Goal: Task Accomplishment & Management: Manage account settings

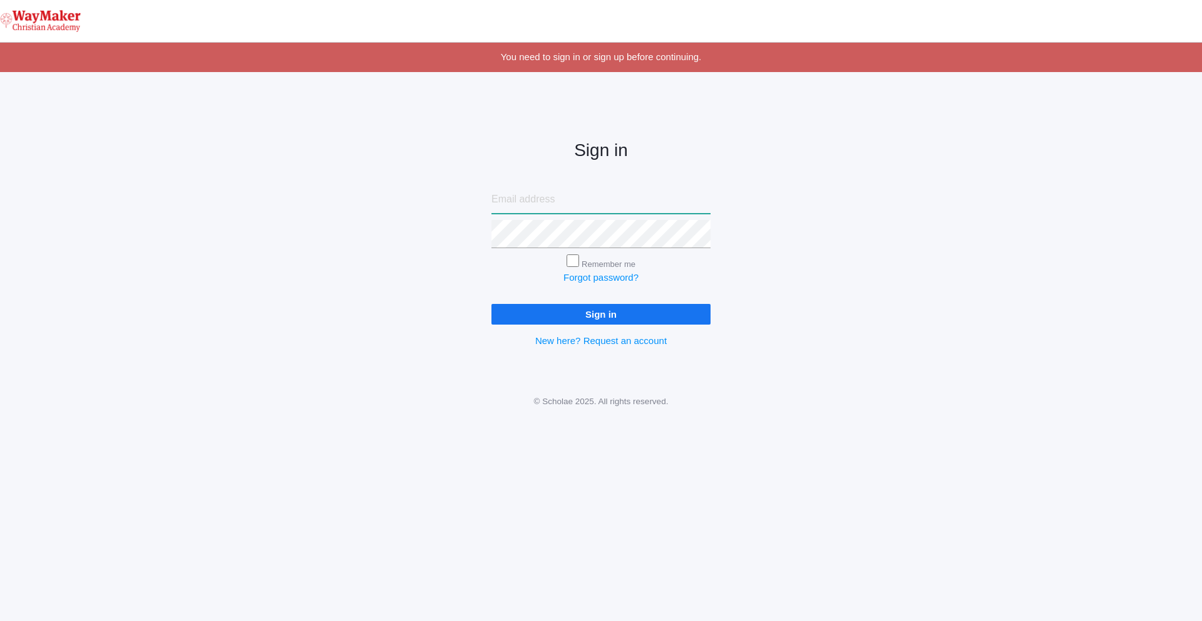
type input "[EMAIL_ADDRESS][DOMAIN_NAME]"
click at [657, 319] on input "Sign in" at bounding box center [601, 314] width 219 height 21
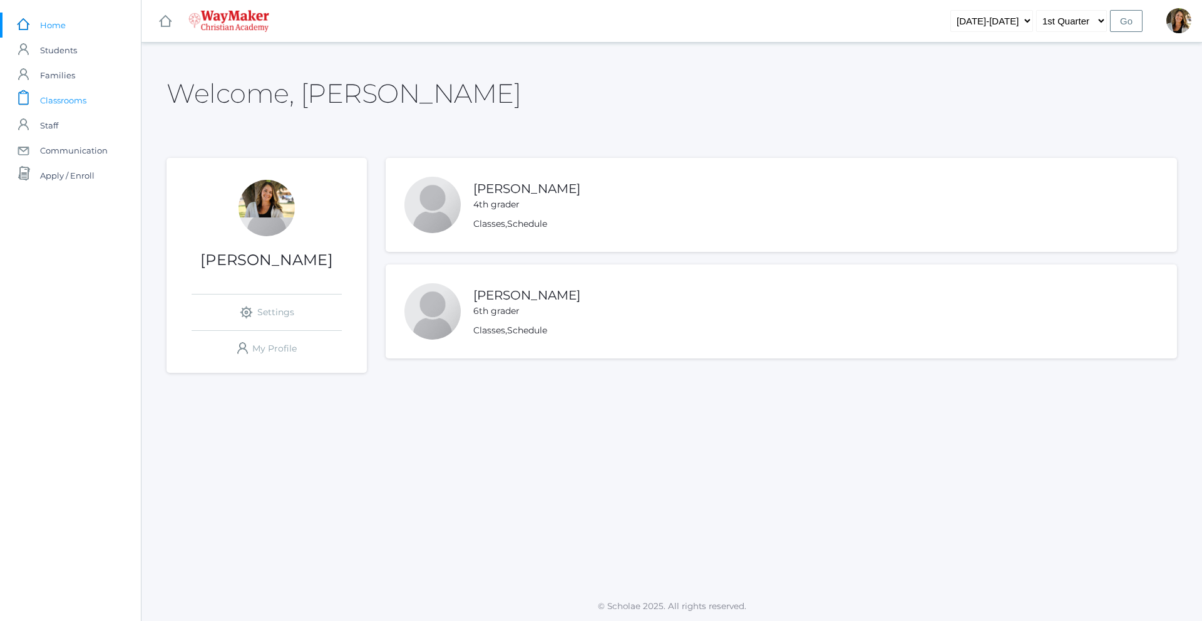
click at [53, 103] on span "Classrooms" at bounding box center [63, 100] width 46 height 25
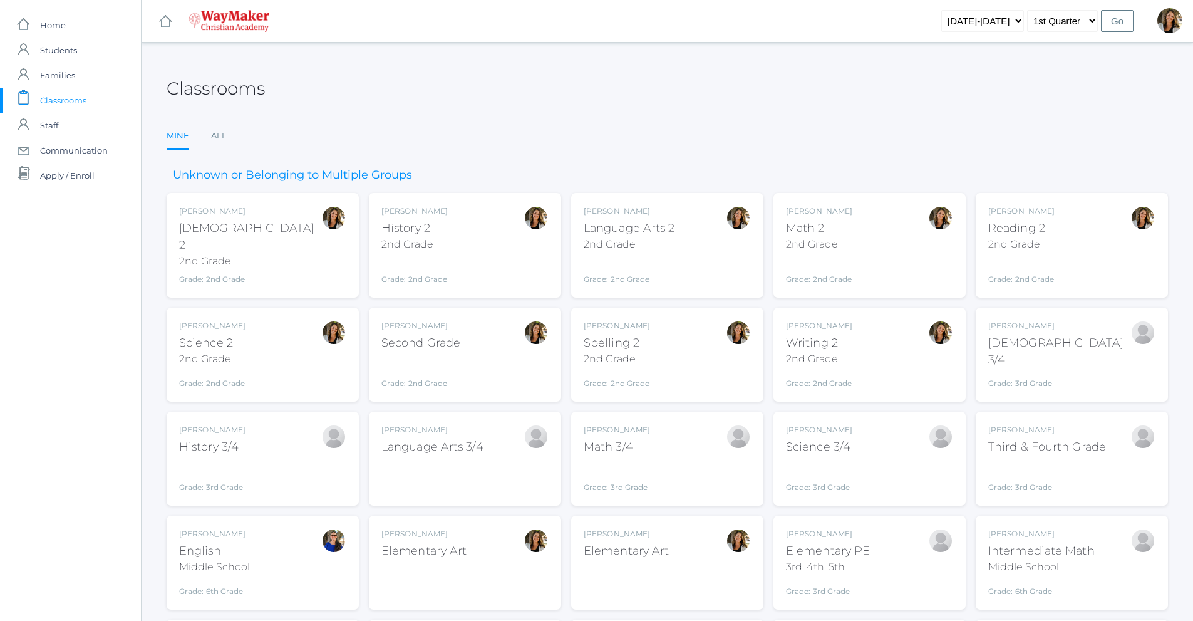
click at [676, 245] on div "Amber Farnes Language Arts 2 2nd Grade Grade: 2nd Grade 02ELEM" at bounding box center [667, 245] width 167 height 80
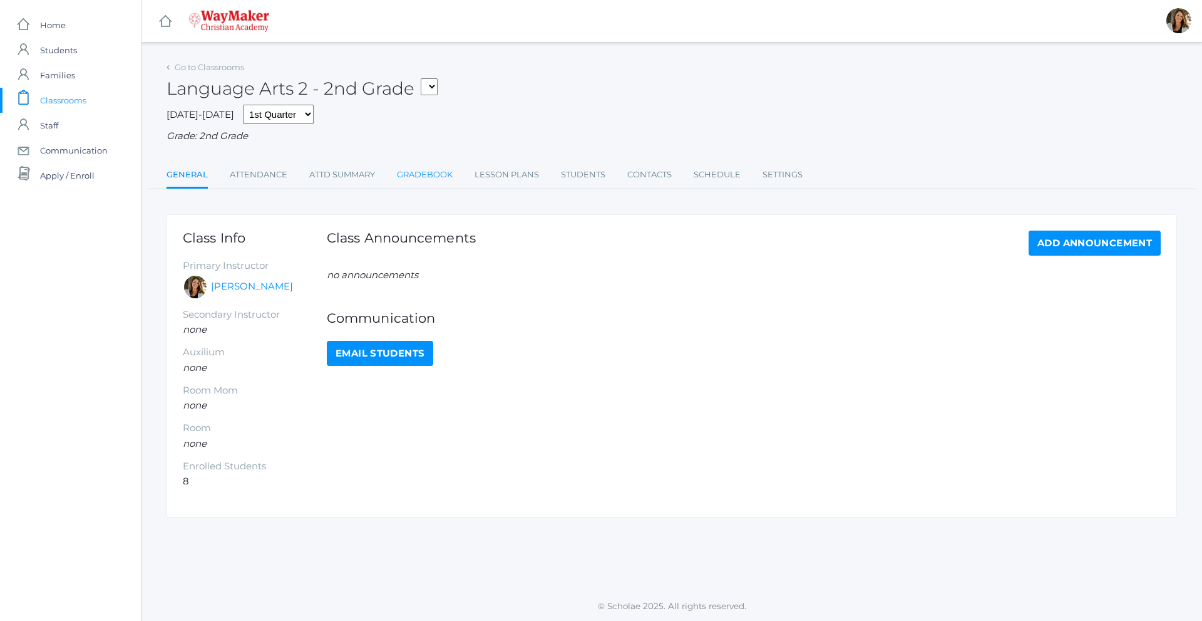
click at [408, 174] on link "Gradebook" at bounding box center [425, 174] width 56 height 25
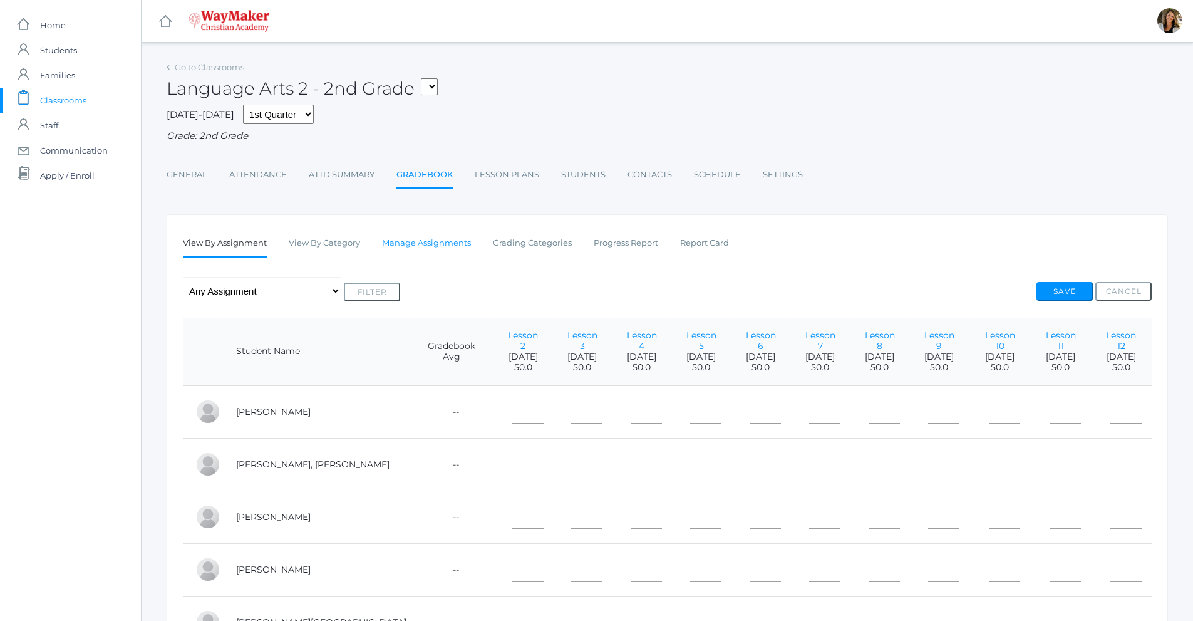
click at [425, 241] on link "Manage Assignments" at bounding box center [426, 242] width 89 height 25
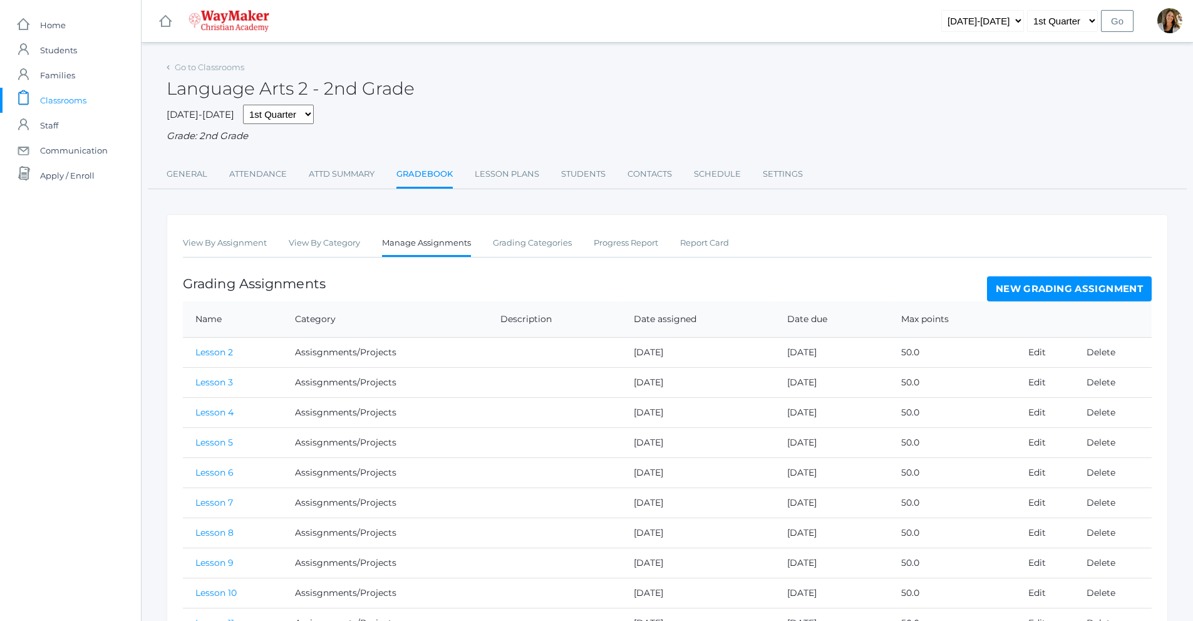
click at [1066, 283] on link "New Grading Assignment" at bounding box center [1069, 288] width 165 height 25
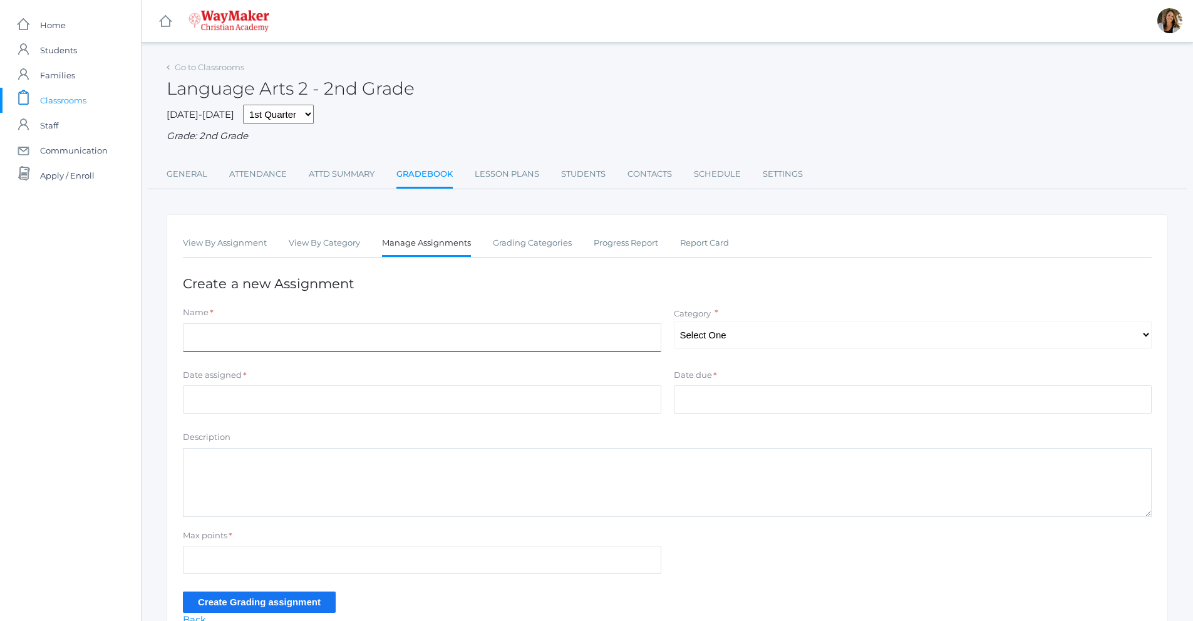
click at [281, 342] on input "Name" at bounding box center [422, 337] width 478 height 28
type input "Lesson 13"
drag, startPoint x: 270, startPoint y: 426, endPoint x: 270, endPoint y: 415, distance: 11.9
click at [270, 424] on form "Name * Lesson 13 Category * Select One Participation Assisgnments/Projects Test…" at bounding box center [667, 459] width 969 height 306
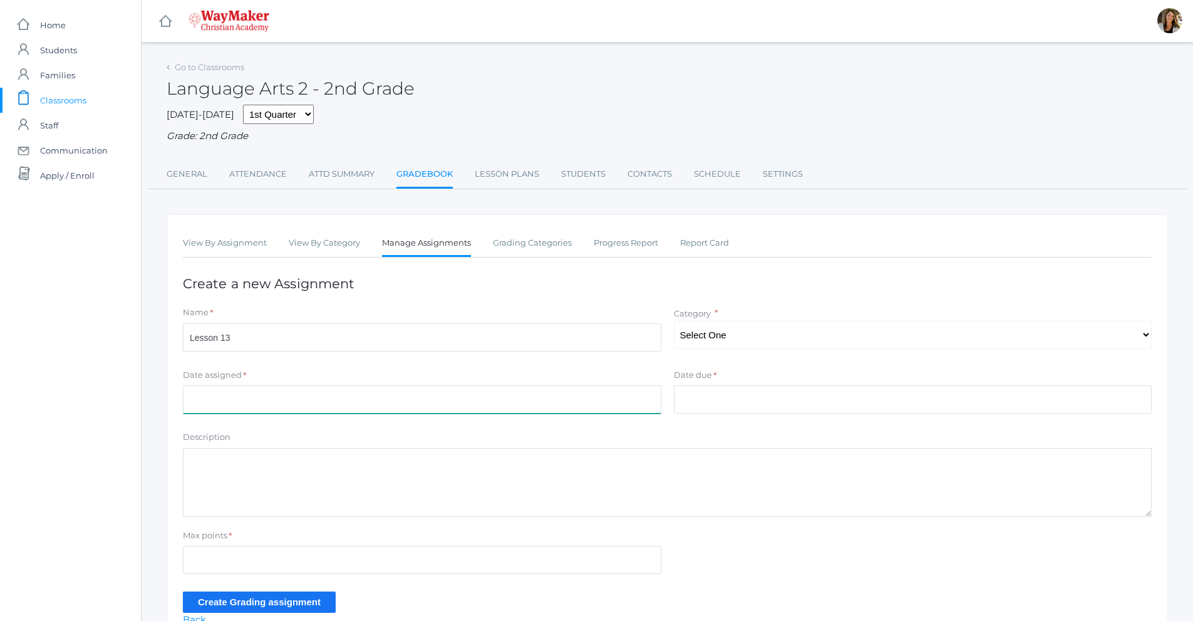
click at [269, 402] on input "Date assigned" at bounding box center [422, 399] width 478 height 28
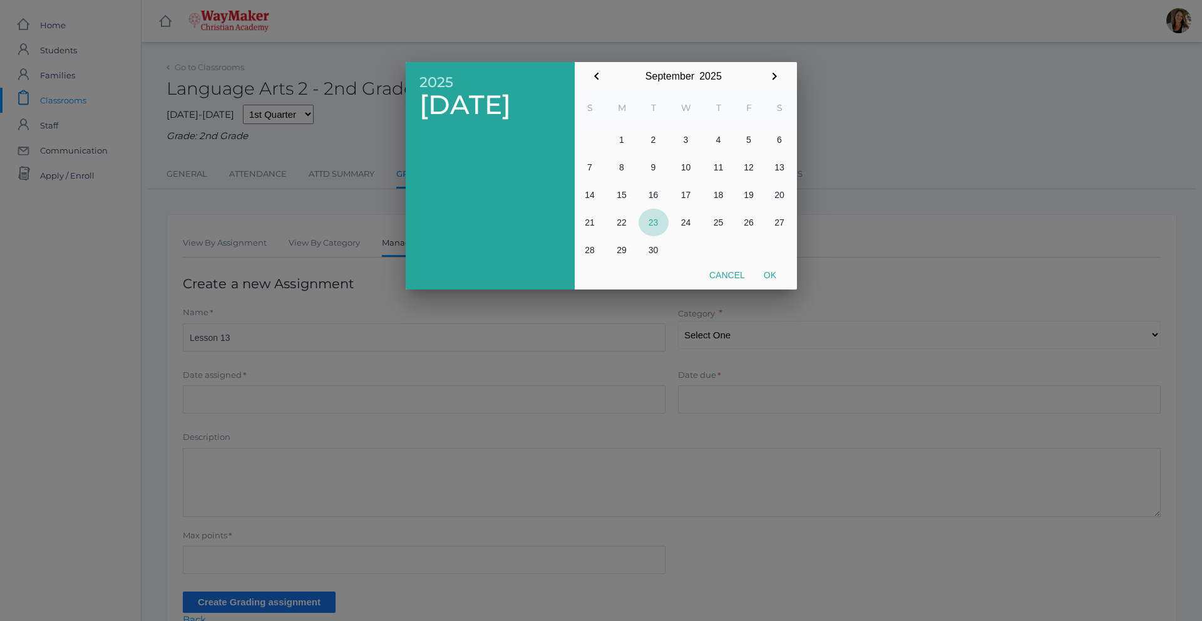
click at [649, 220] on button "23" at bounding box center [654, 223] width 30 height 28
click at [767, 262] on table "S M T W T F S 1 2 3 4 5 6 7 8 9 10 11 12 13 14 15 16 17 18 19 20 21 22 23 24 25…" at bounding box center [685, 176] width 220 height 173
click at [765, 266] on button "Ok" at bounding box center [770, 275] width 31 height 23
type input "[DATE]"
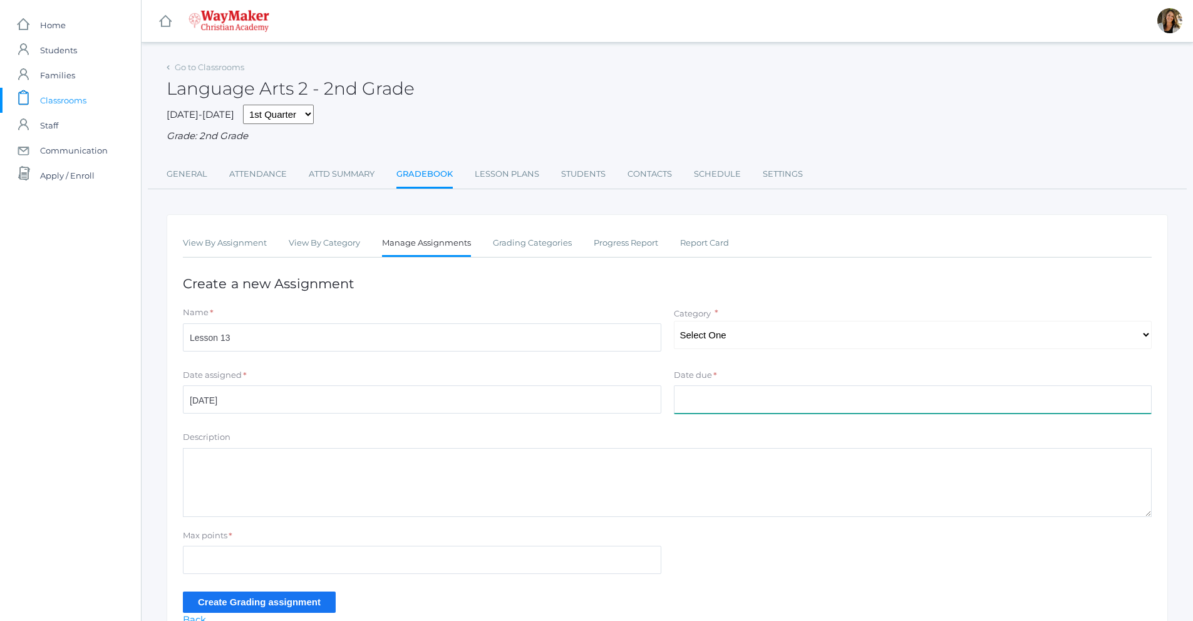
click at [713, 403] on input "Date due" at bounding box center [913, 399] width 478 height 28
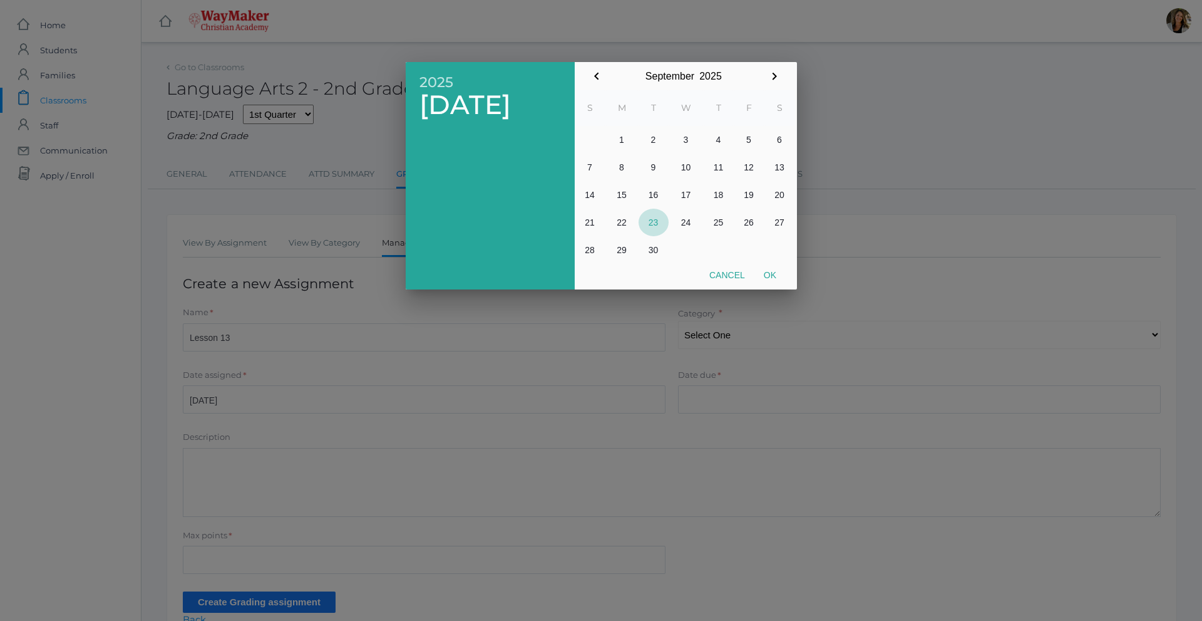
click at [652, 221] on button "23" at bounding box center [654, 223] width 30 height 28
click at [318, 482] on div at bounding box center [601, 233] width 1202 height 776
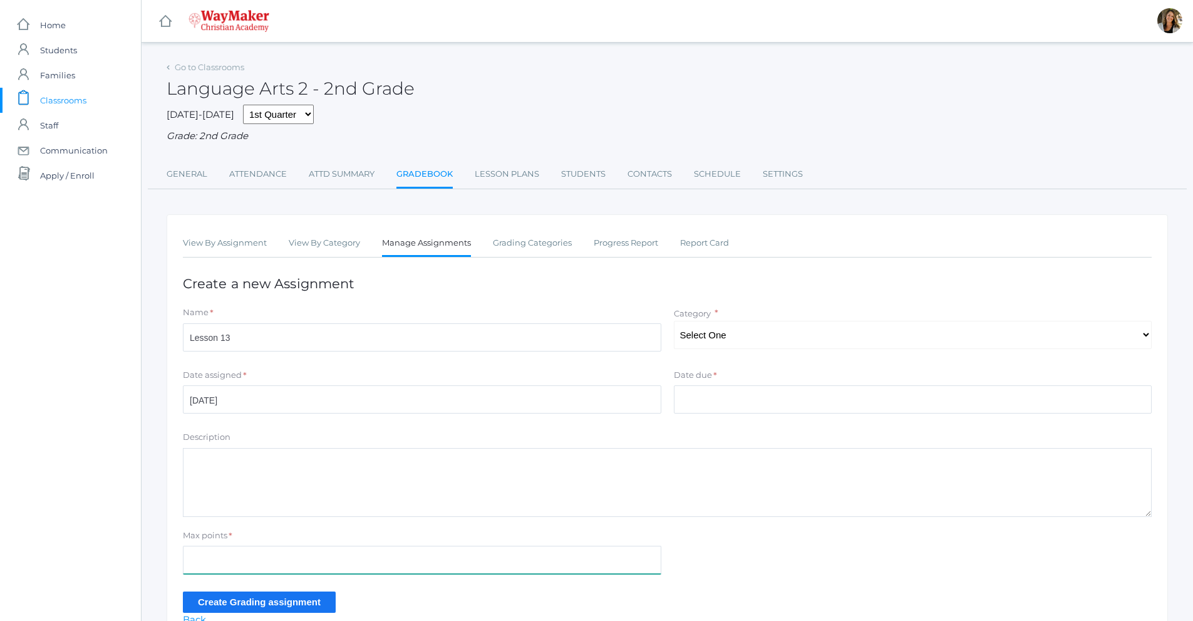
click at [266, 556] on input "Max points" at bounding box center [422, 559] width 478 height 28
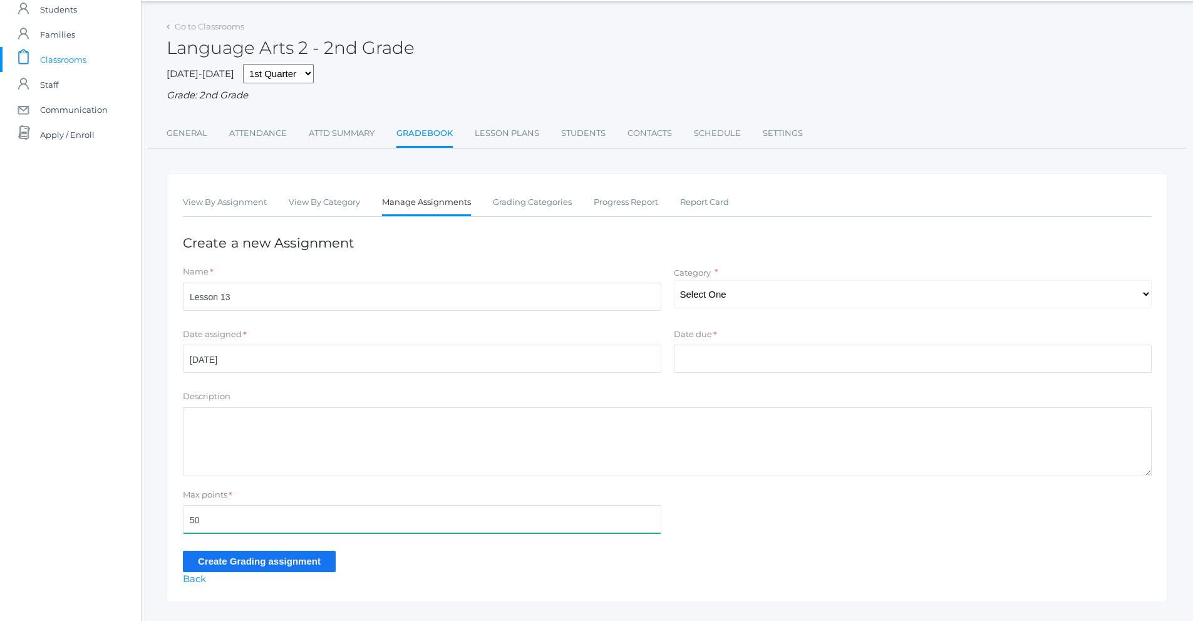
scroll to position [69, 0]
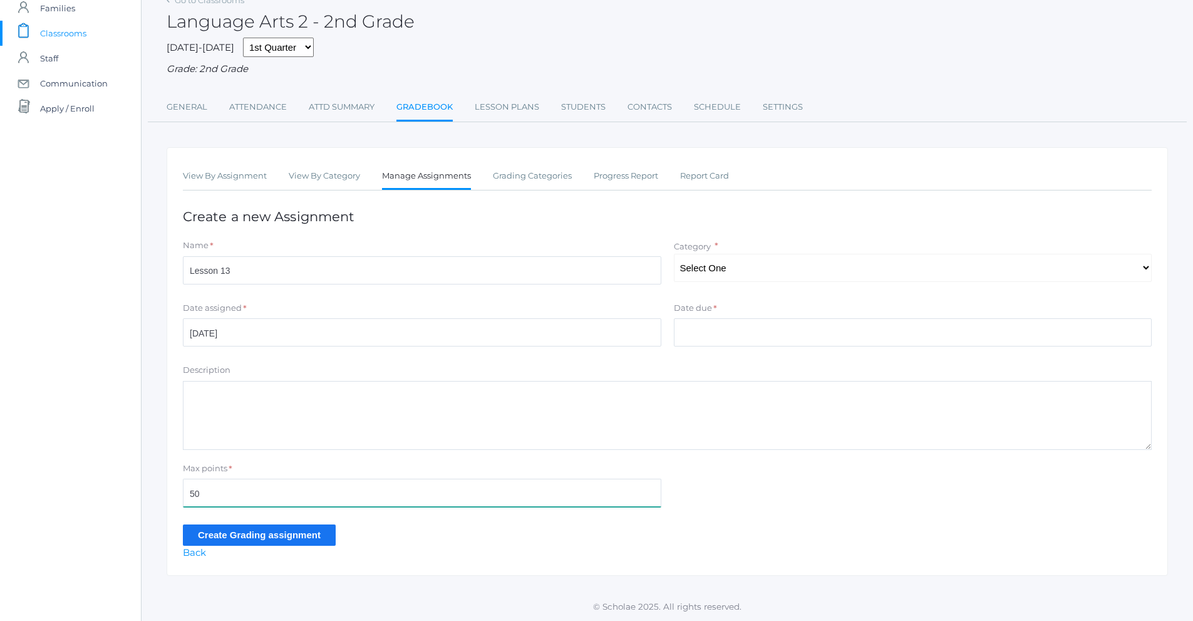
type input "50"
click at [270, 537] on input "Create Grading assignment" at bounding box center [259, 534] width 153 height 21
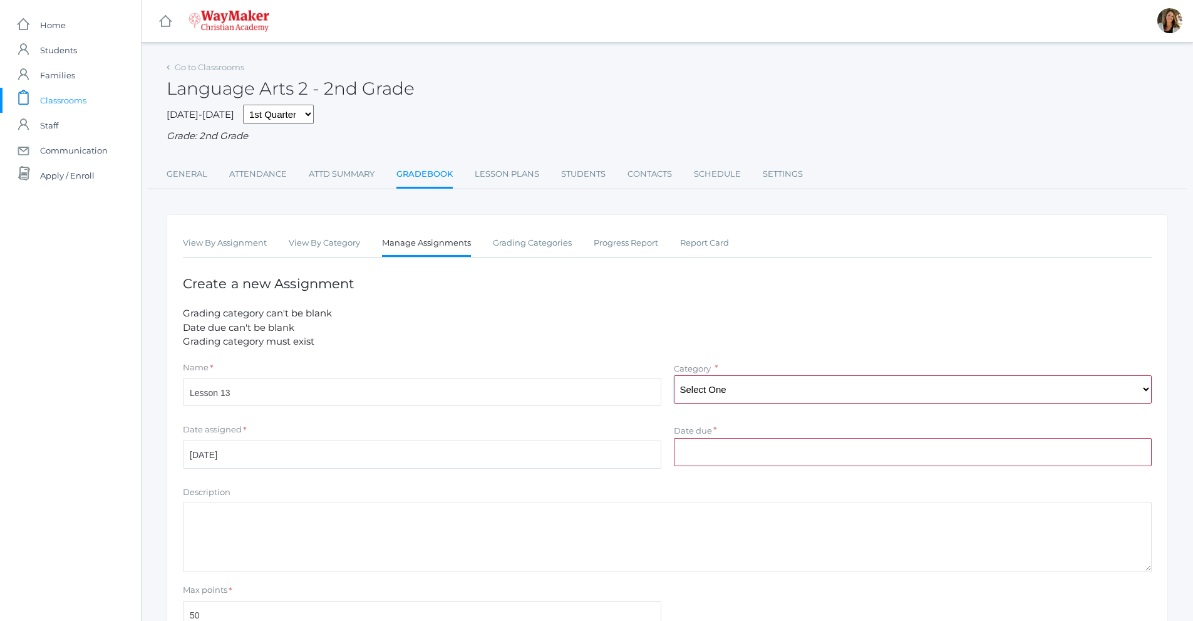
click at [818, 391] on select "Select One Participation Assisgnments/Projects Tests" at bounding box center [913, 389] width 478 height 28
select select "1184"
click at [674, 377] on select "Select One Participation Assisgnments/Projects Tests" at bounding box center [913, 389] width 478 height 28
click at [735, 451] on input "Date due" at bounding box center [913, 452] width 478 height 28
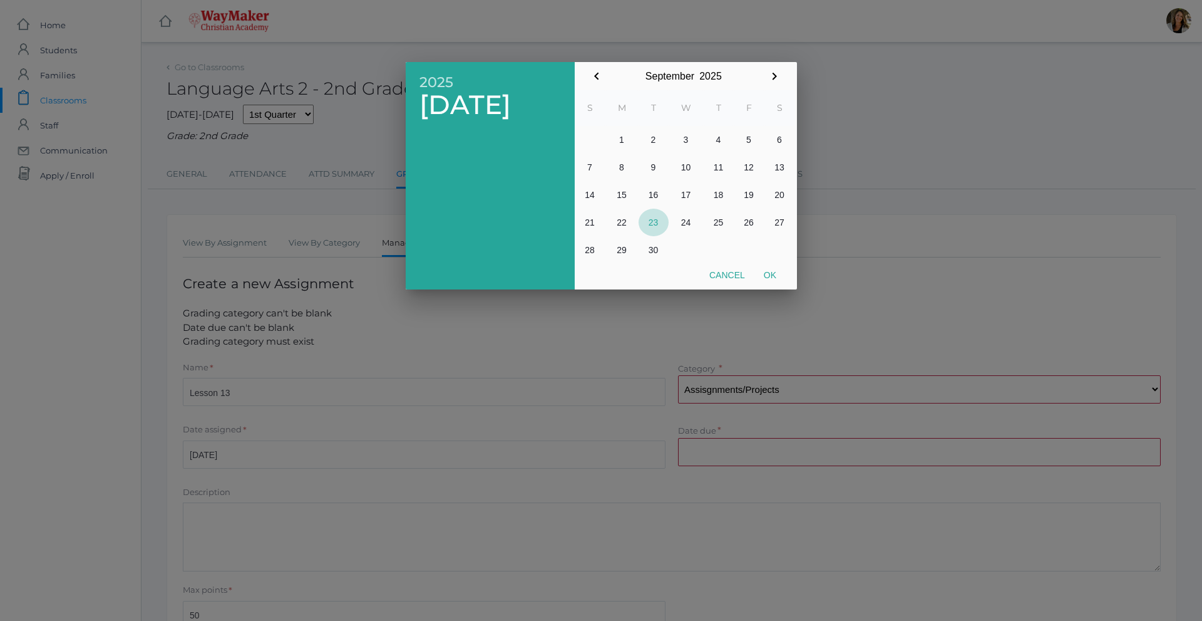
click at [651, 222] on button "23" at bounding box center [654, 223] width 30 height 28
click at [771, 277] on button "Ok" at bounding box center [770, 275] width 31 height 23
type input "[DATE]"
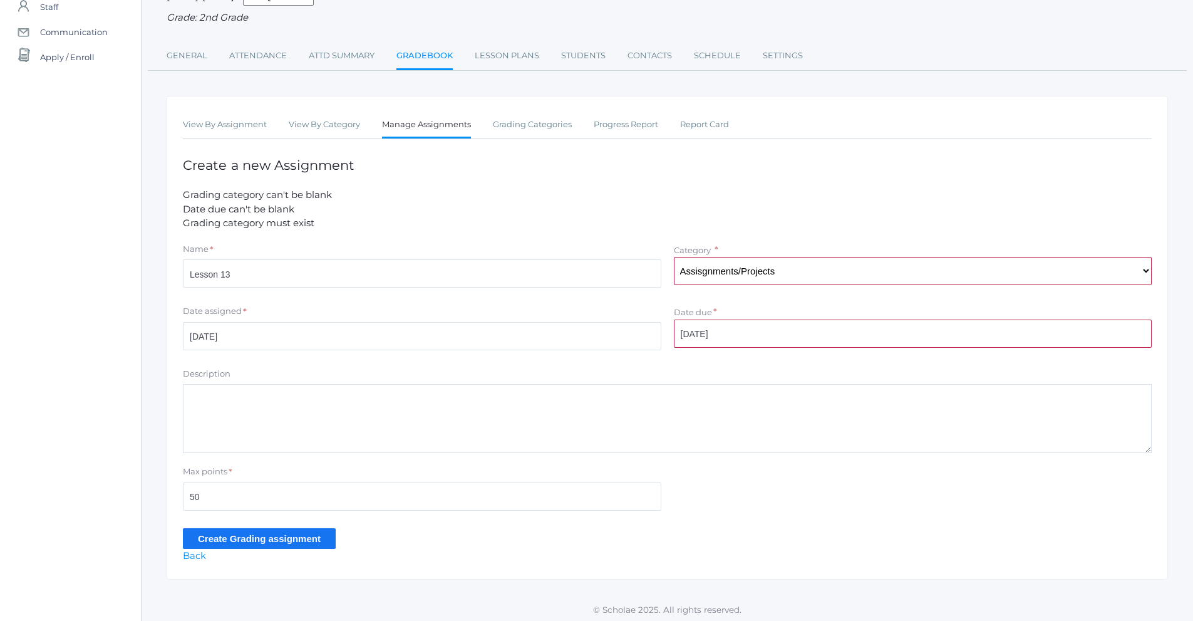
scroll to position [124, 0]
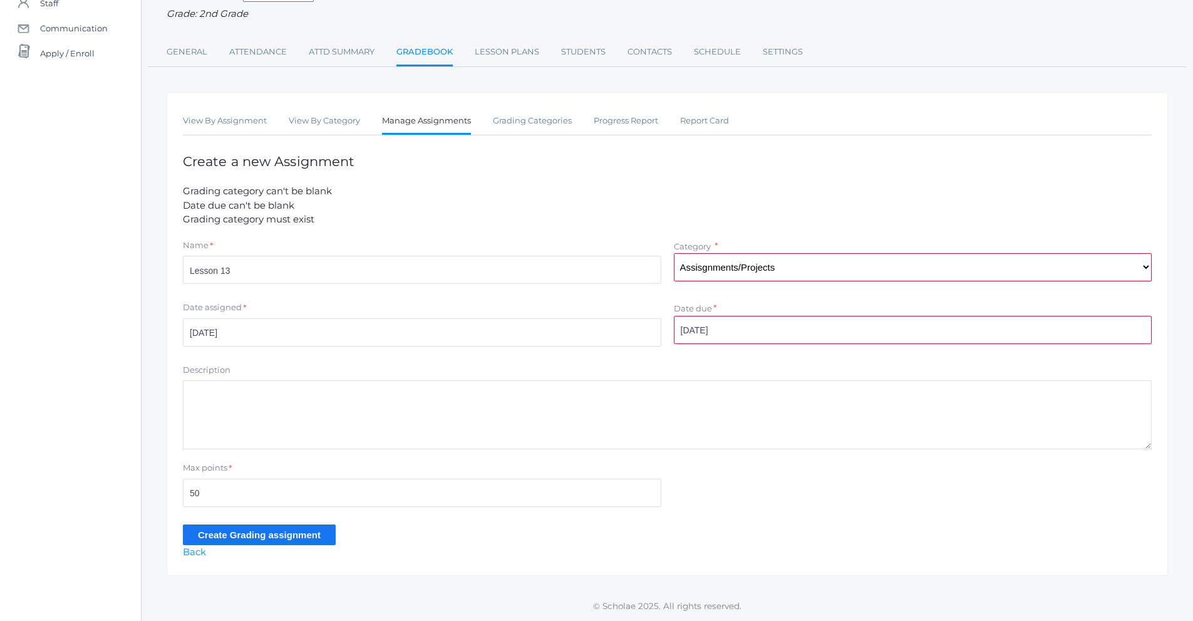
click at [214, 530] on input "Create Grading assignment" at bounding box center [259, 534] width 153 height 21
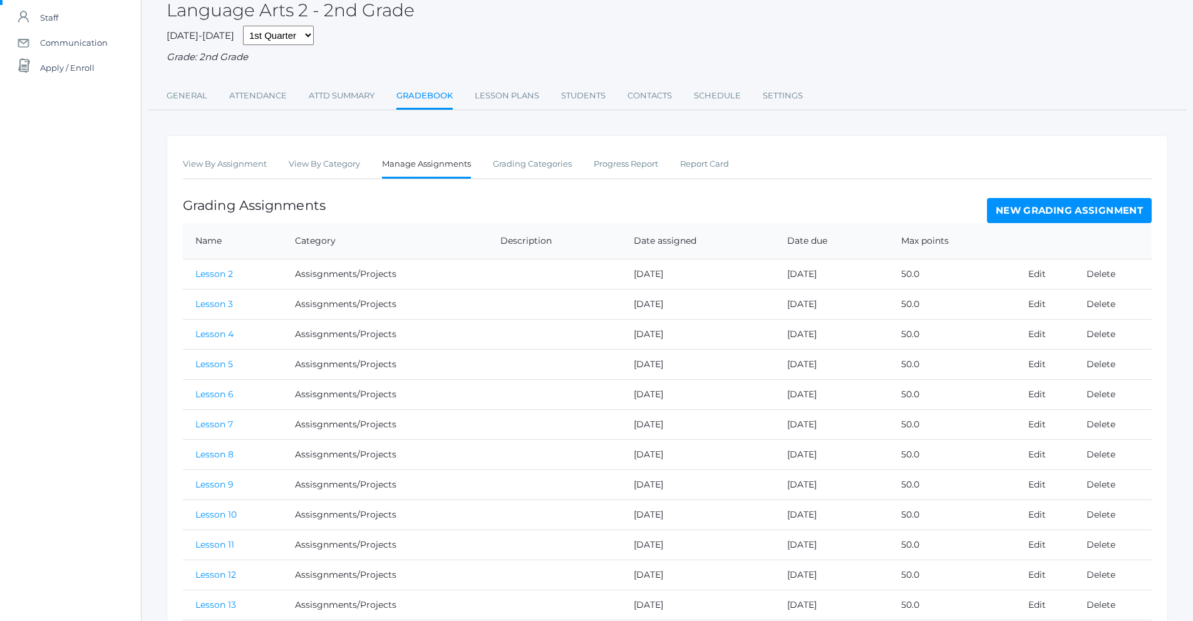
scroll to position [45, 0]
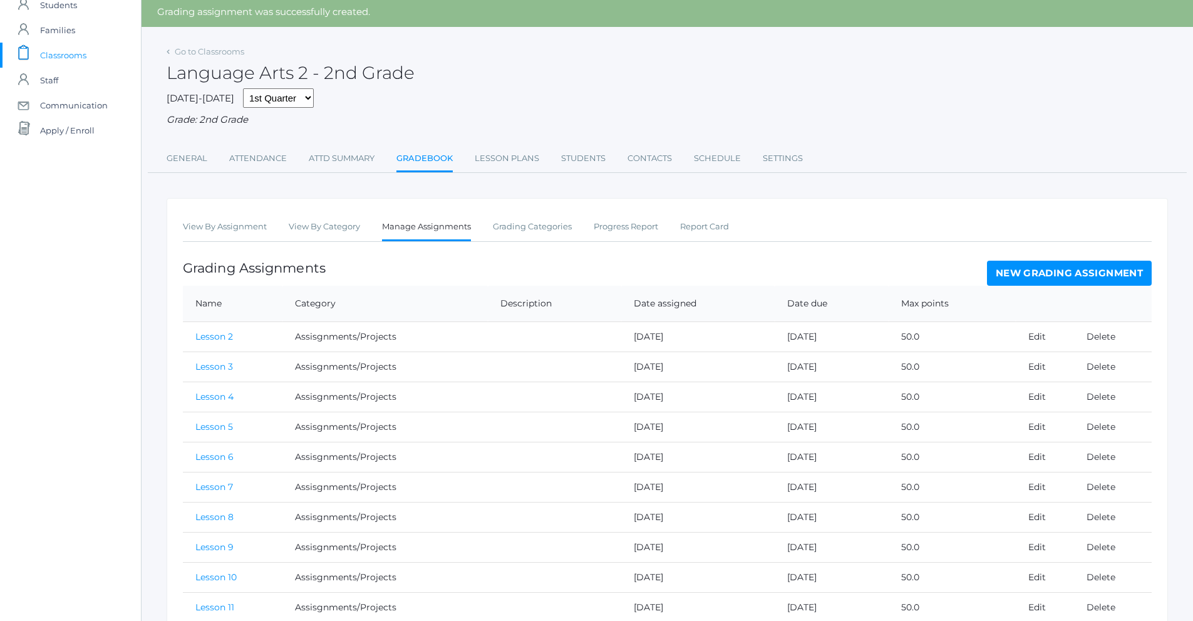
click at [325, 337] on td "Assisgnments/Projects" at bounding box center [384, 336] width 205 height 30
click at [229, 341] on link "Lesson 2" at bounding box center [214, 336] width 38 height 11
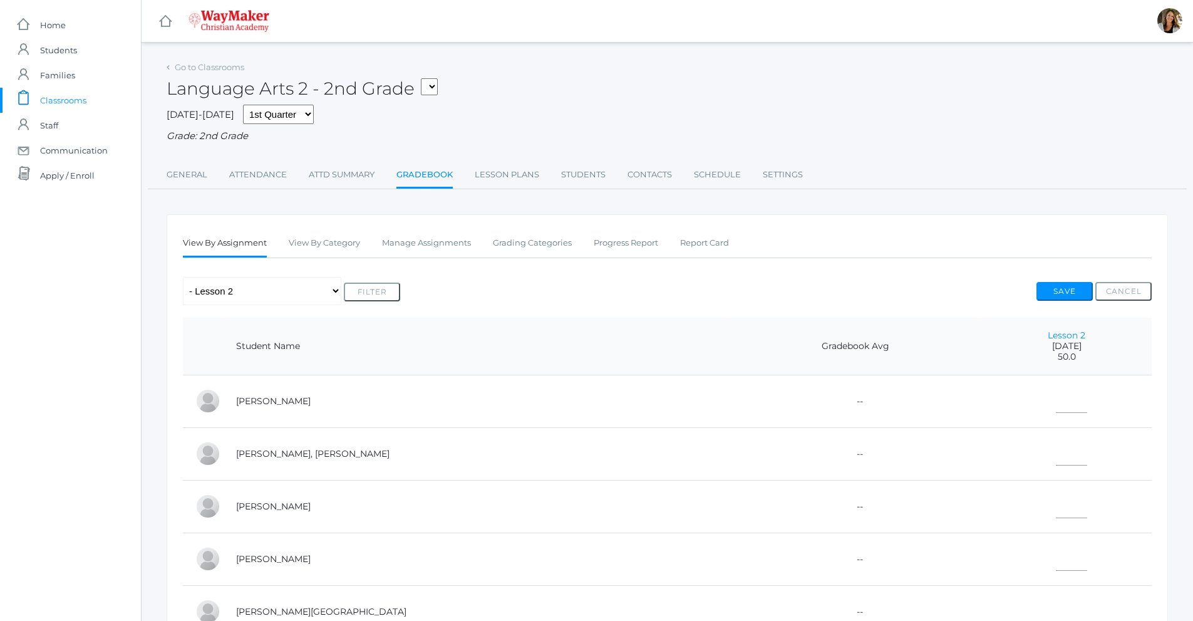
scroll to position [45, 0]
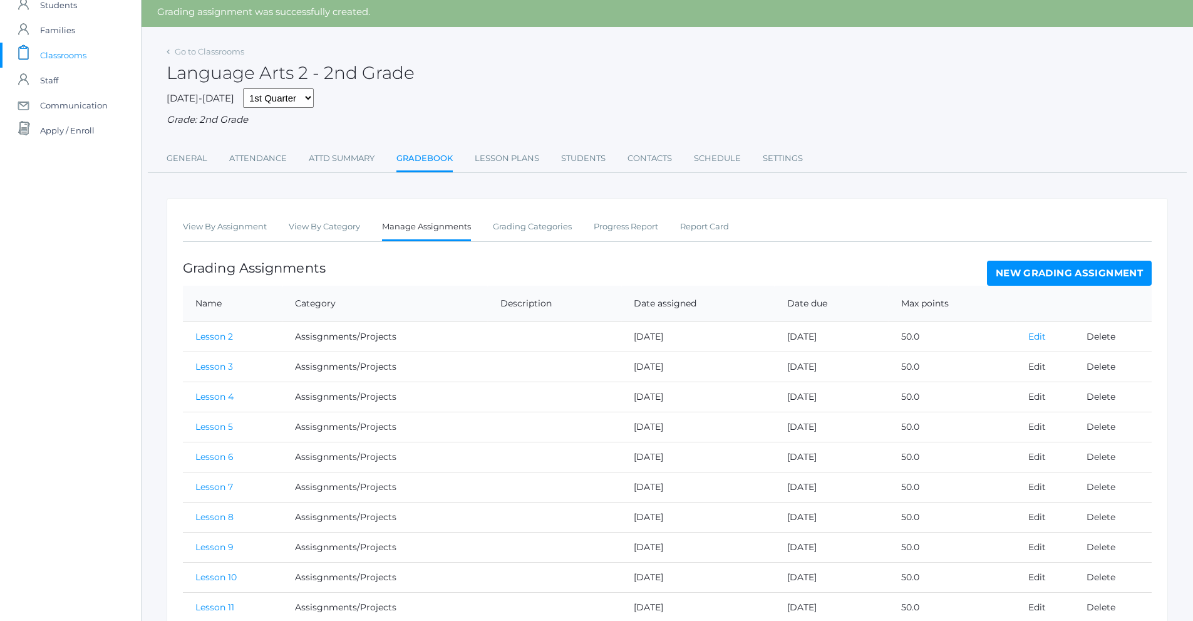
click at [1034, 342] on link "Edit" at bounding box center [1037, 336] width 18 height 11
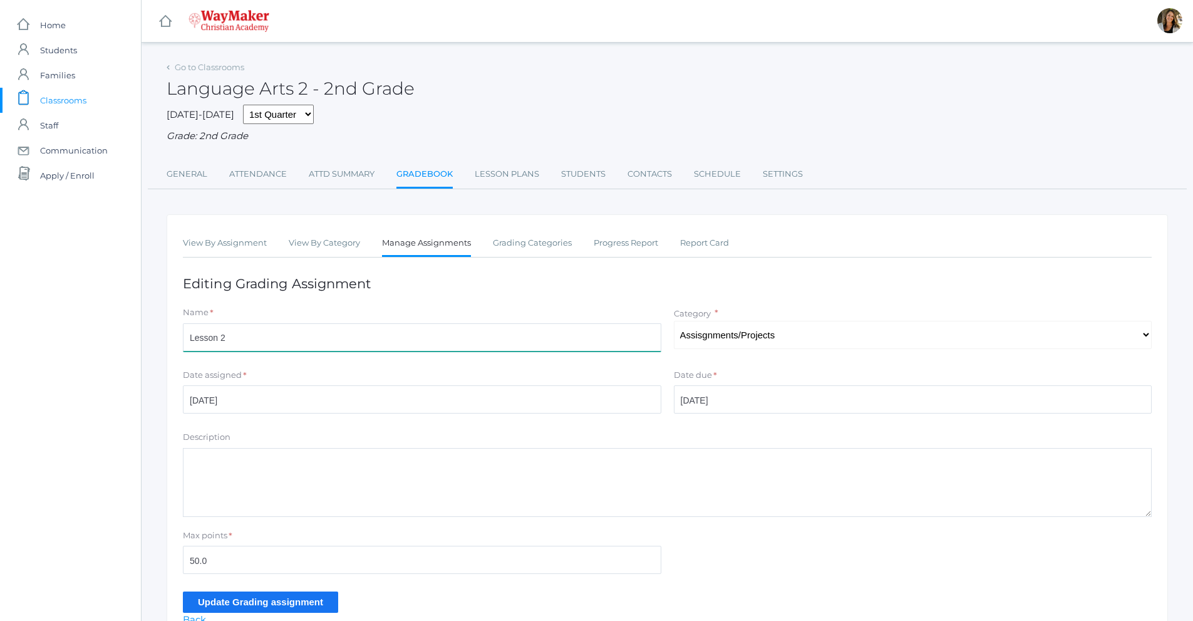
click at [298, 333] on input "Lesson 2" at bounding box center [422, 337] width 478 height 28
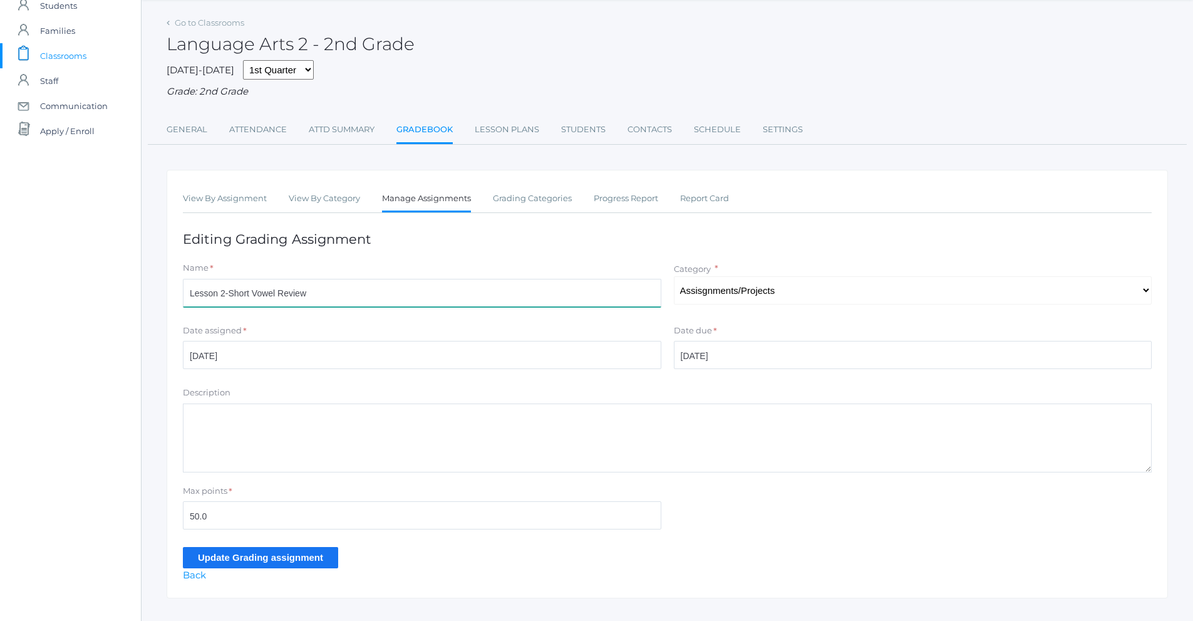
scroll to position [69, 0]
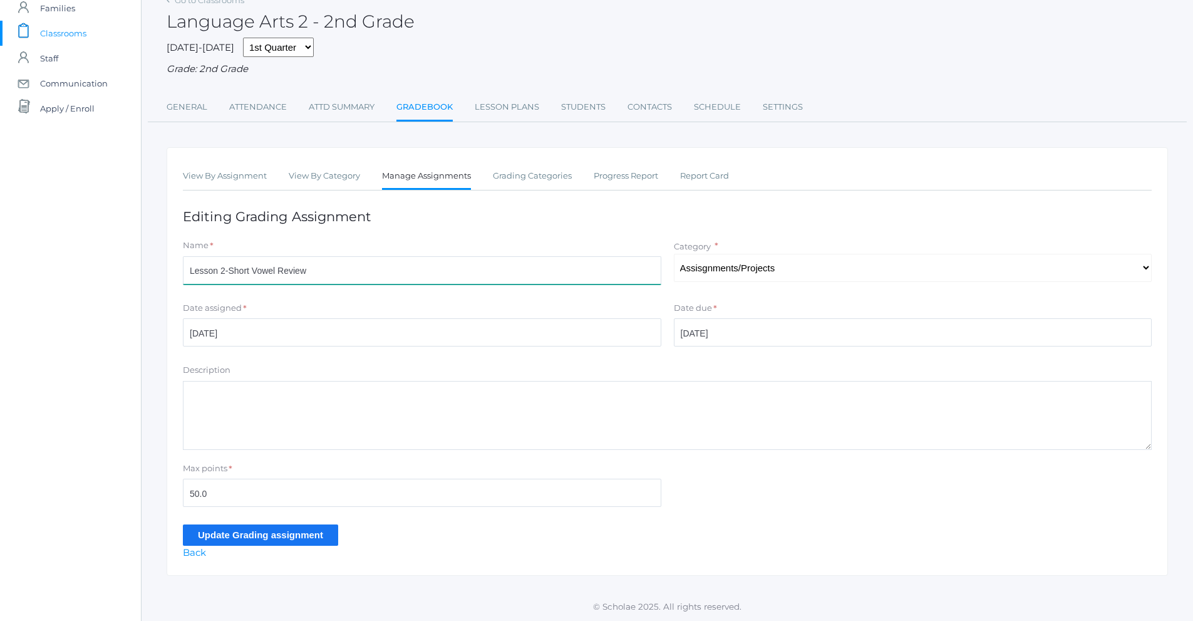
type input "Lesson 2-Short Vowel Review"
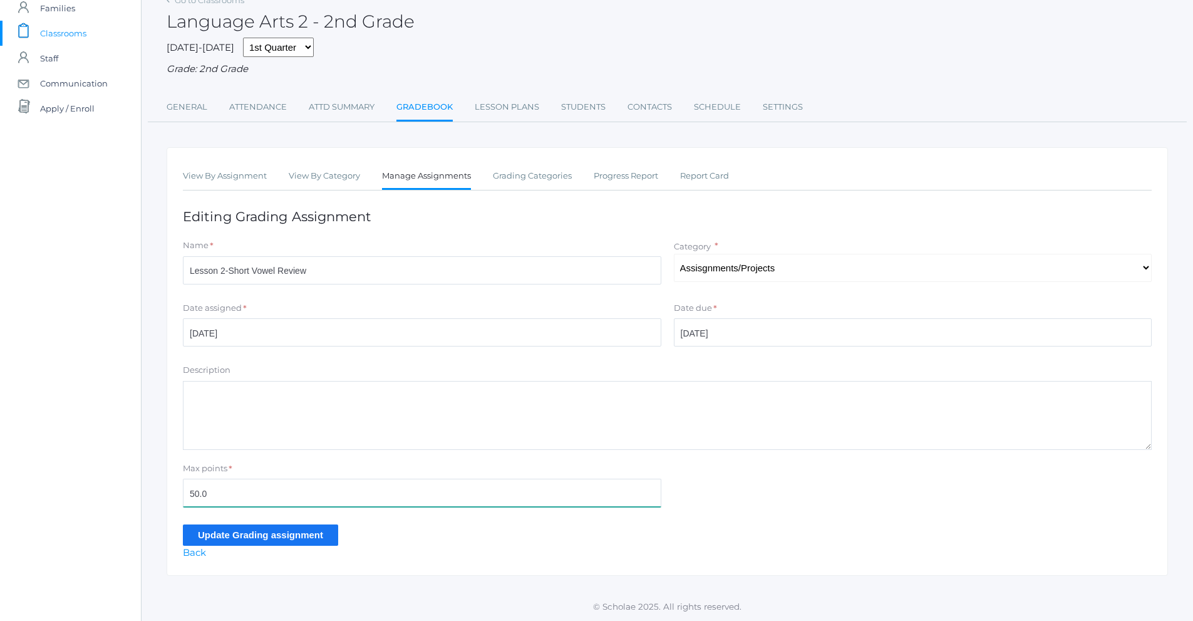
click at [229, 490] on input "50.0" at bounding box center [422, 492] width 478 height 28
type input "5"
type input "37"
click at [250, 535] on input "Update Grading assignment" at bounding box center [260, 534] width 155 height 21
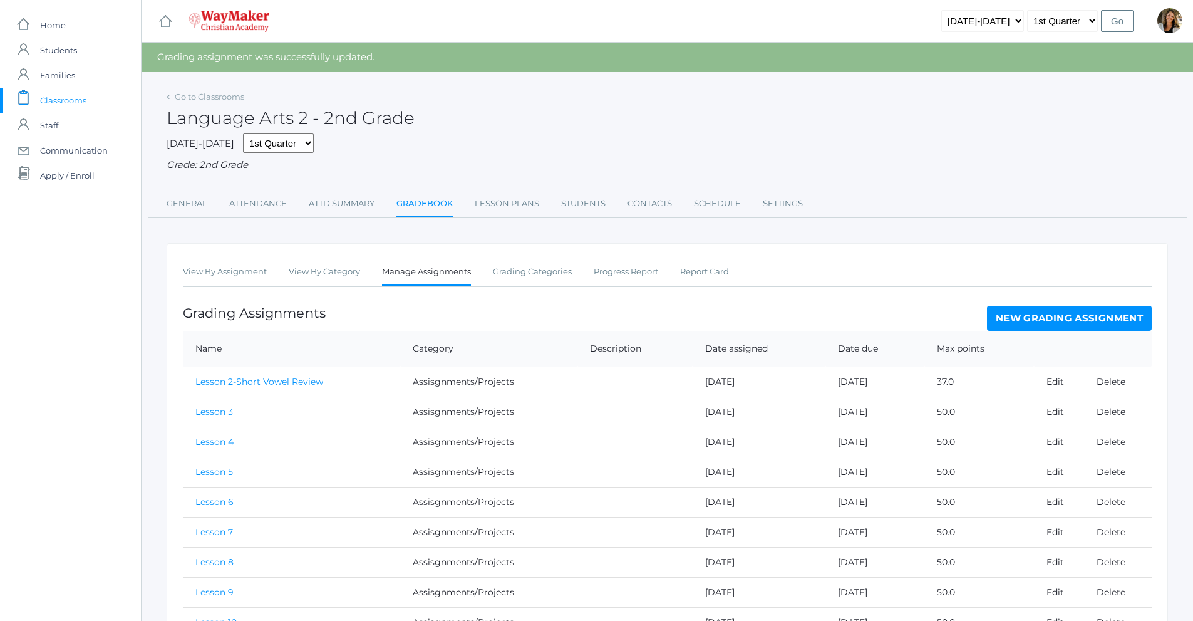
scroll to position [63, 0]
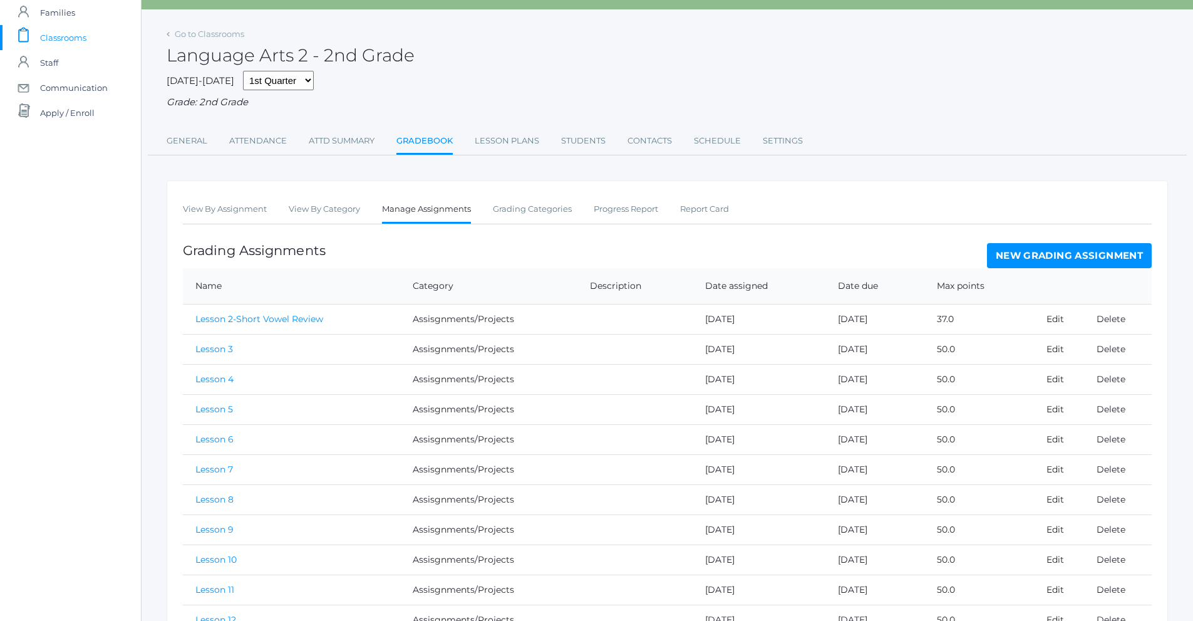
click at [219, 348] on link "Lesson 3" at bounding box center [214, 348] width 38 height 11
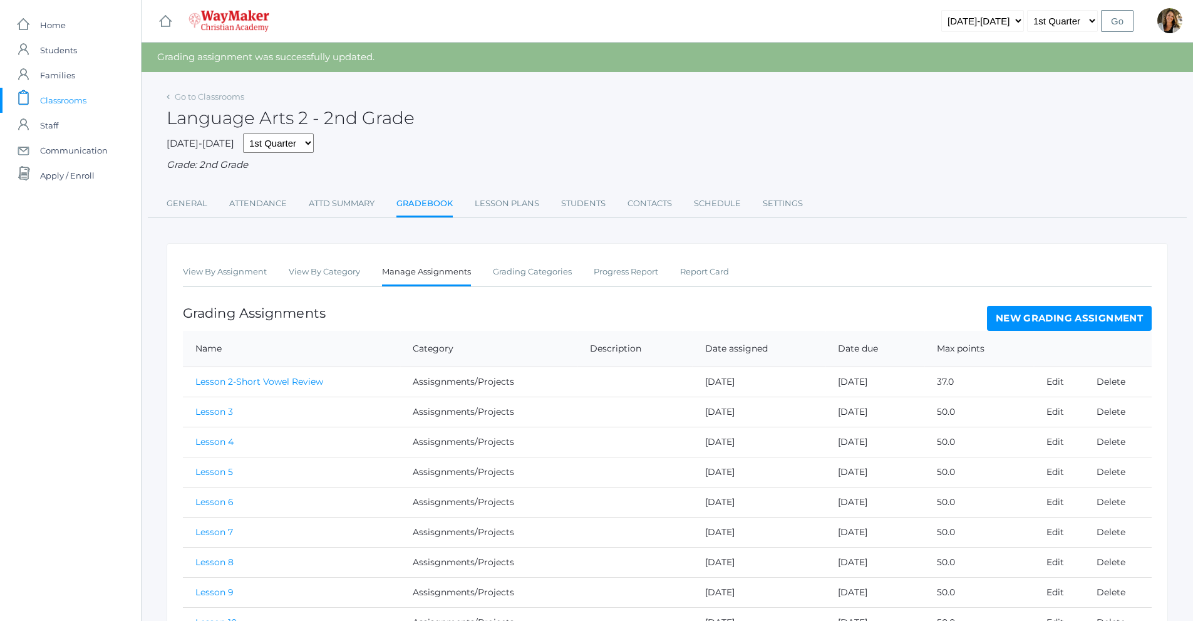
scroll to position [63, 0]
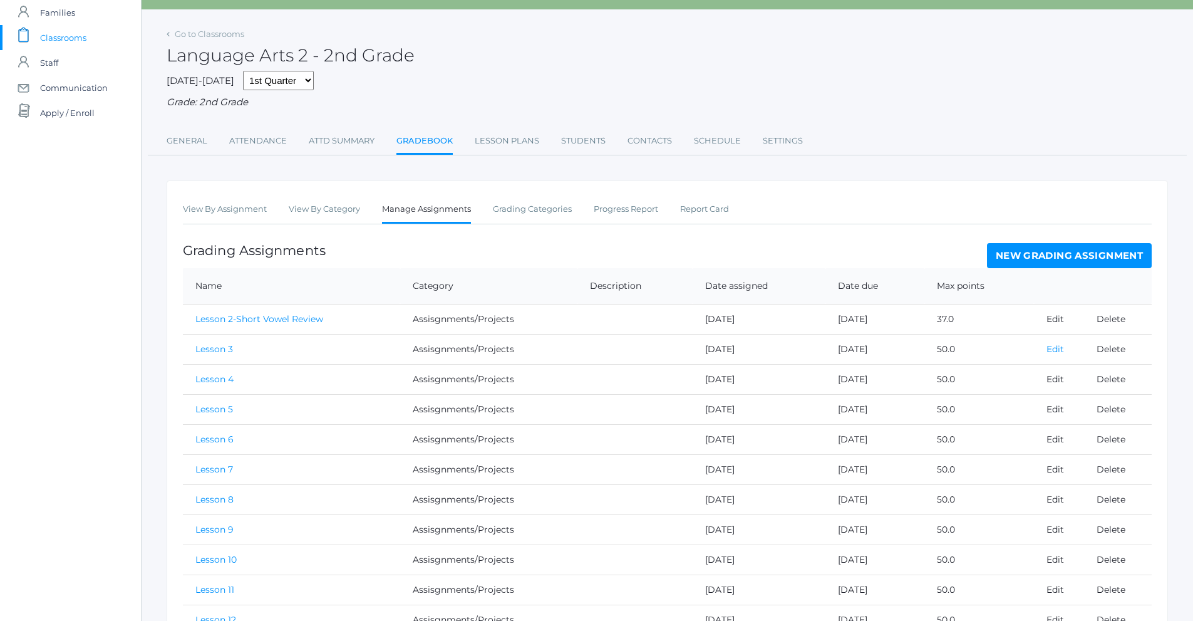
click at [1050, 353] on link "Edit" at bounding box center [1055, 348] width 18 height 11
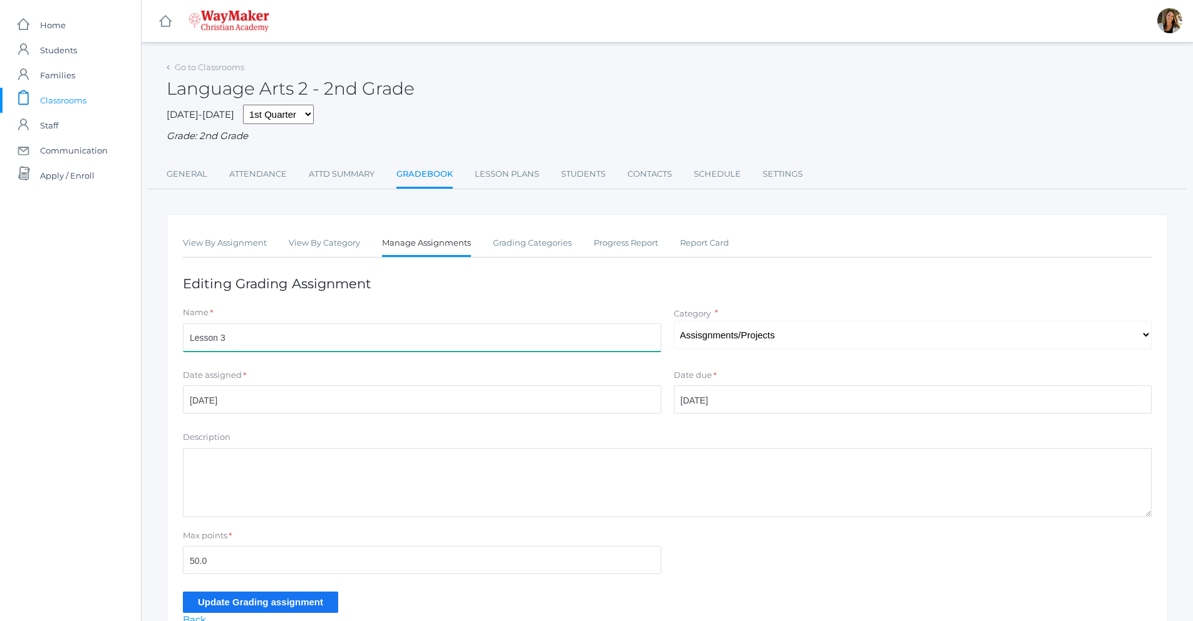
click at [257, 344] on input "Lesson 3" at bounding box center [422, 337] width 478 height 28
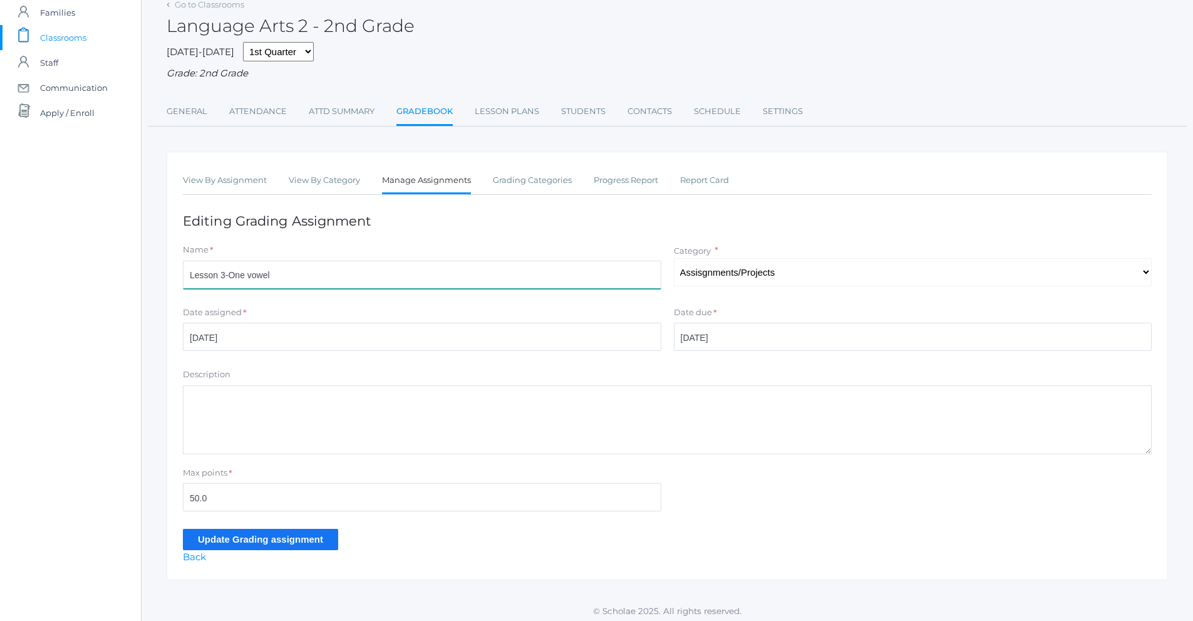
type input "Lesson 3-One vowel"
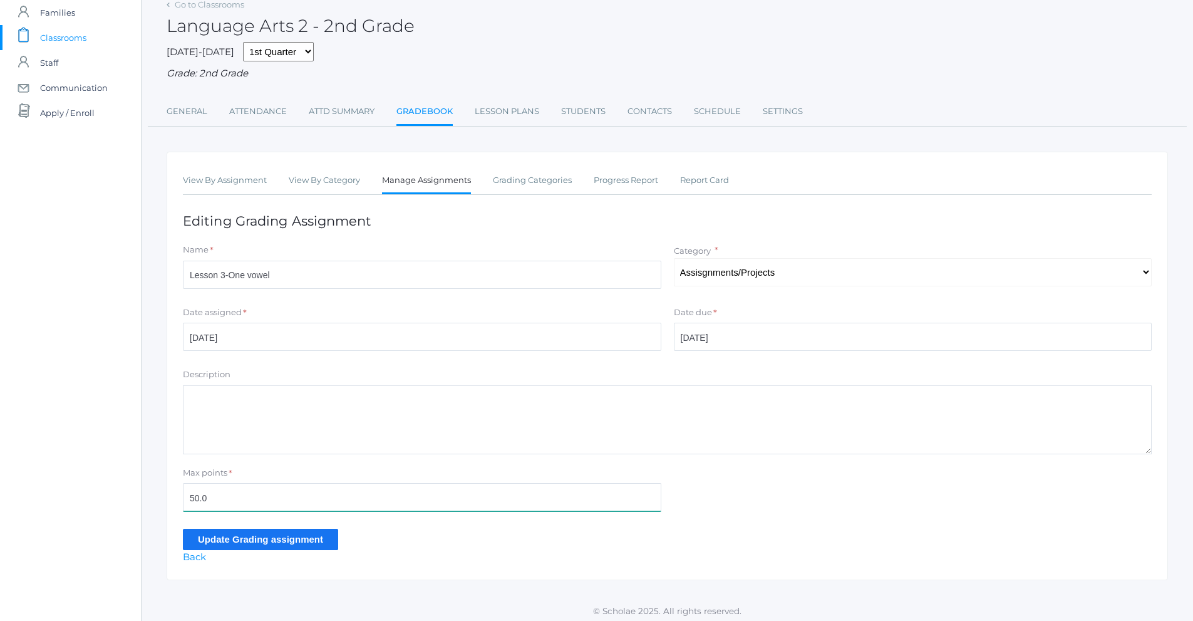
click at [222, 498] on input "50.0" at bounding box center [422, 497] width 478 height 28
type input "5"
type input "41"
click at [247, 534] on input "Update Grading assignment" at bounding box center [260, 539] width 155 height 21
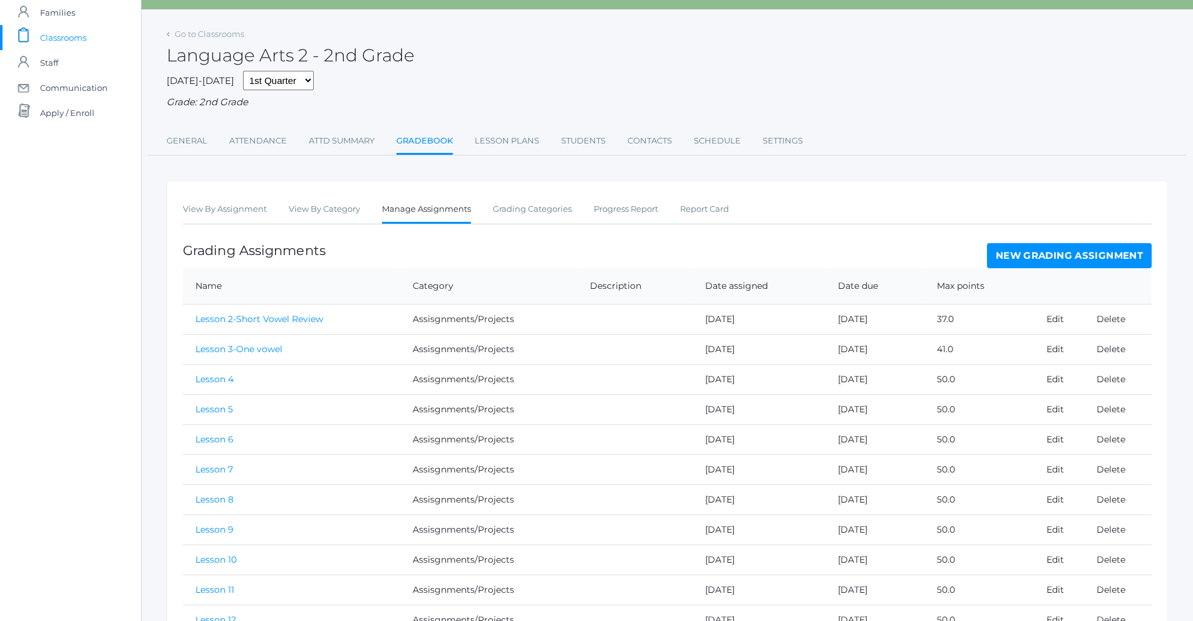
scroll to position [125, 0]
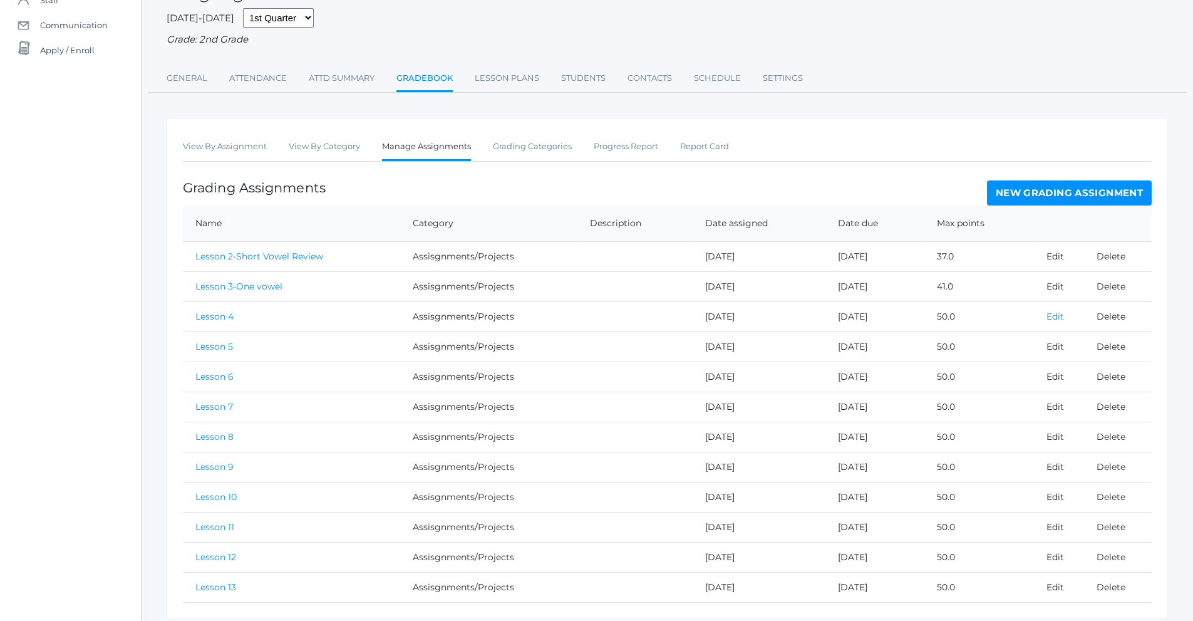
click at [1054, 317] on link "Edit" at bounding box center [1055, 316] width 18 height 11
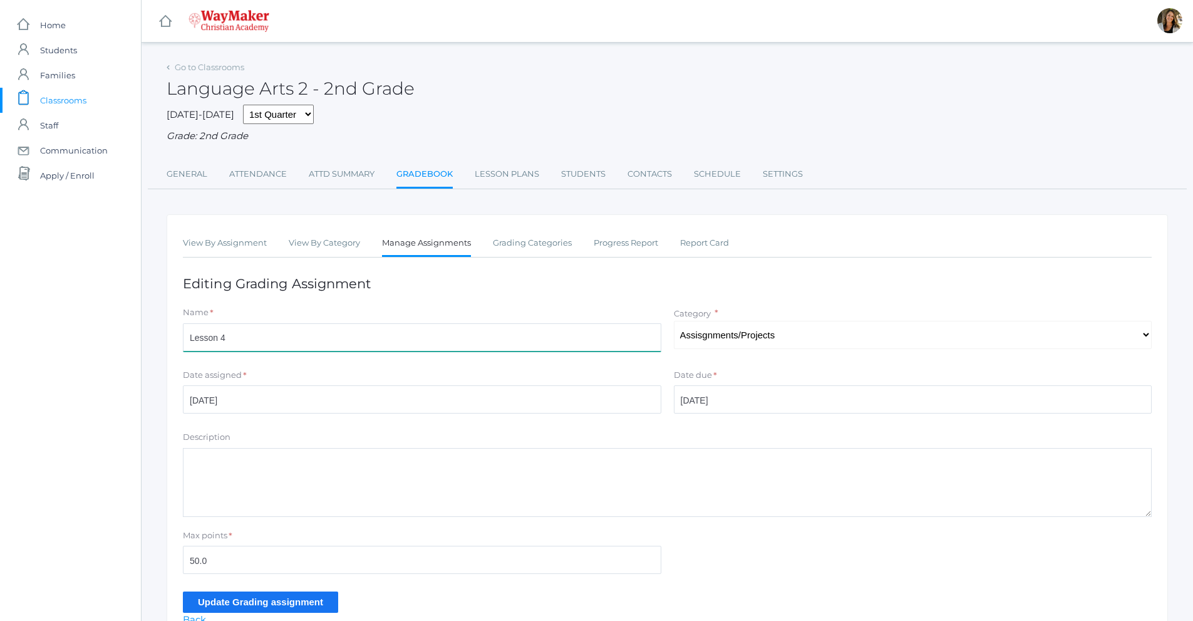
click at [374, 334] on input "Lesson 4" at bounding box center [422, 337] width 478 height 28
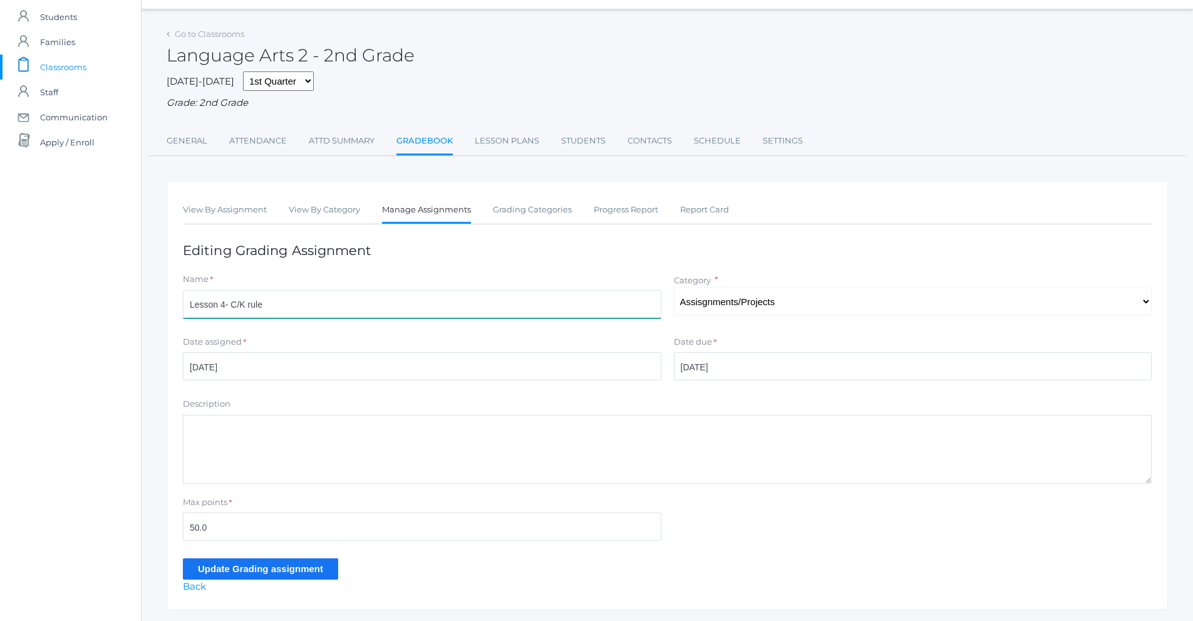
scroll to position [63, 0]
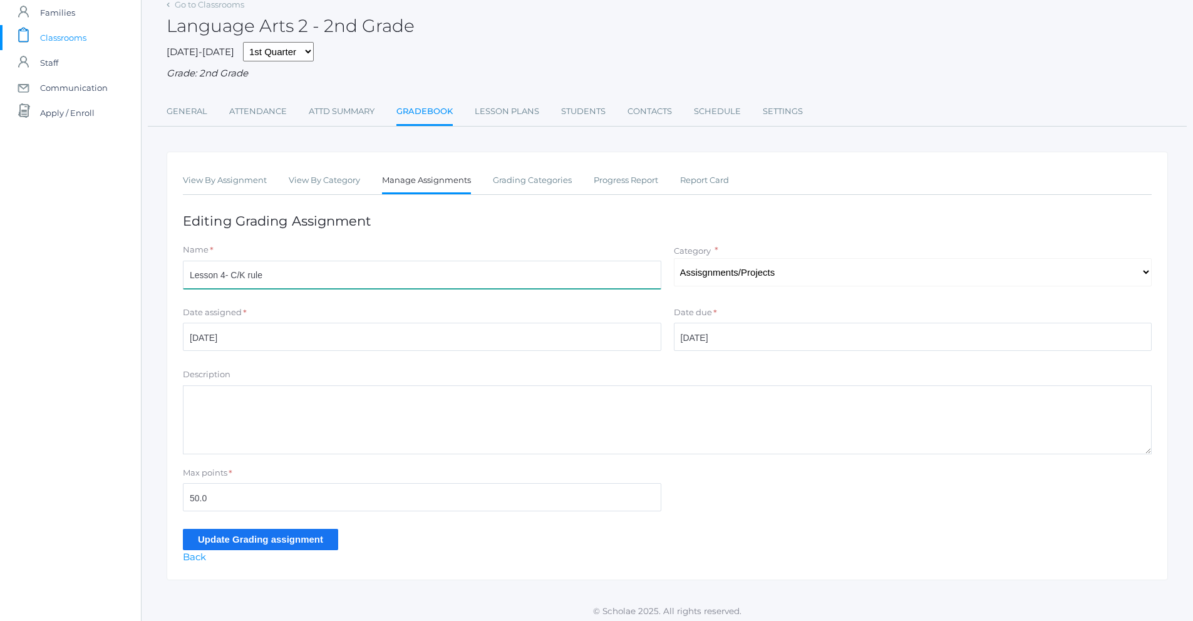
type input "Lesson 4- C/K rule"
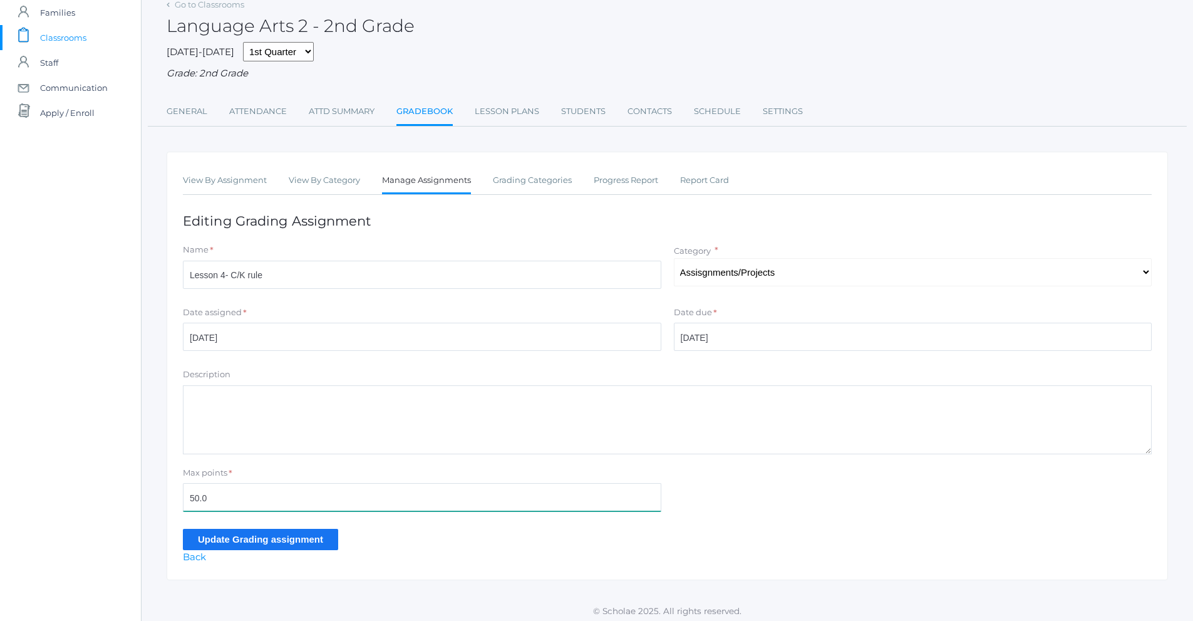
click at [229, 504] on input "50.0" at bounding box center [422, 497] width 478 height 28
type input "5"
type input "52"
click at [262, 545] on input "Update Grading assignment" at bounding box center [260, 539] width 155 height 21
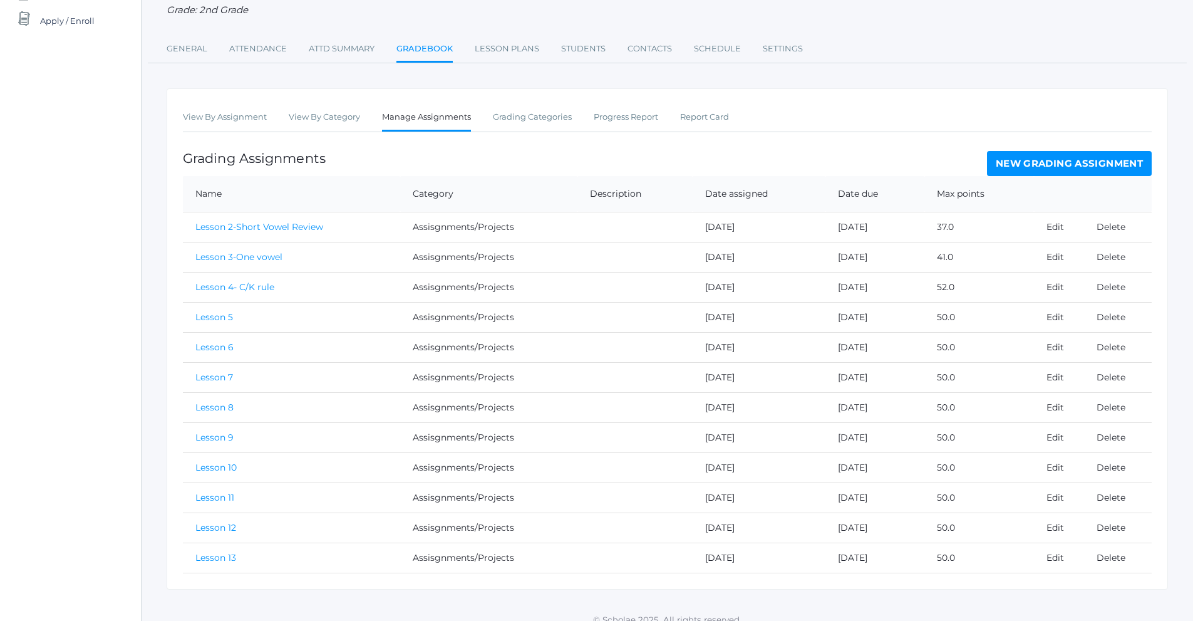
scroll to position [170, 0]
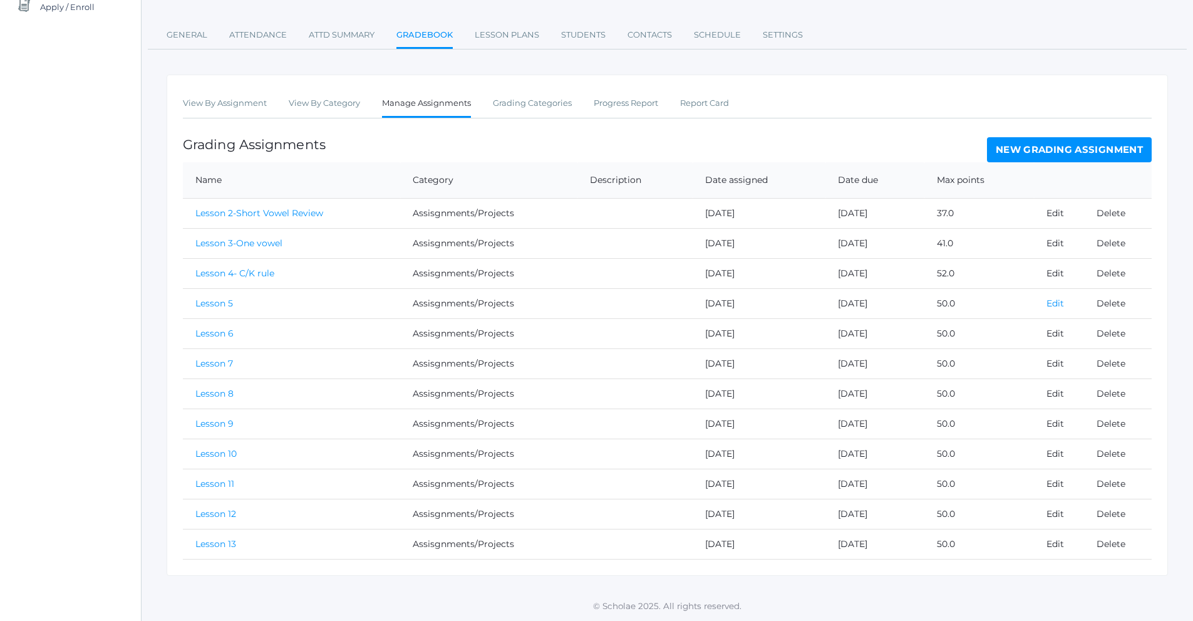
click at [1054, 302] on link "Edit" at bounding box center [1055, 302] width 18 height 11
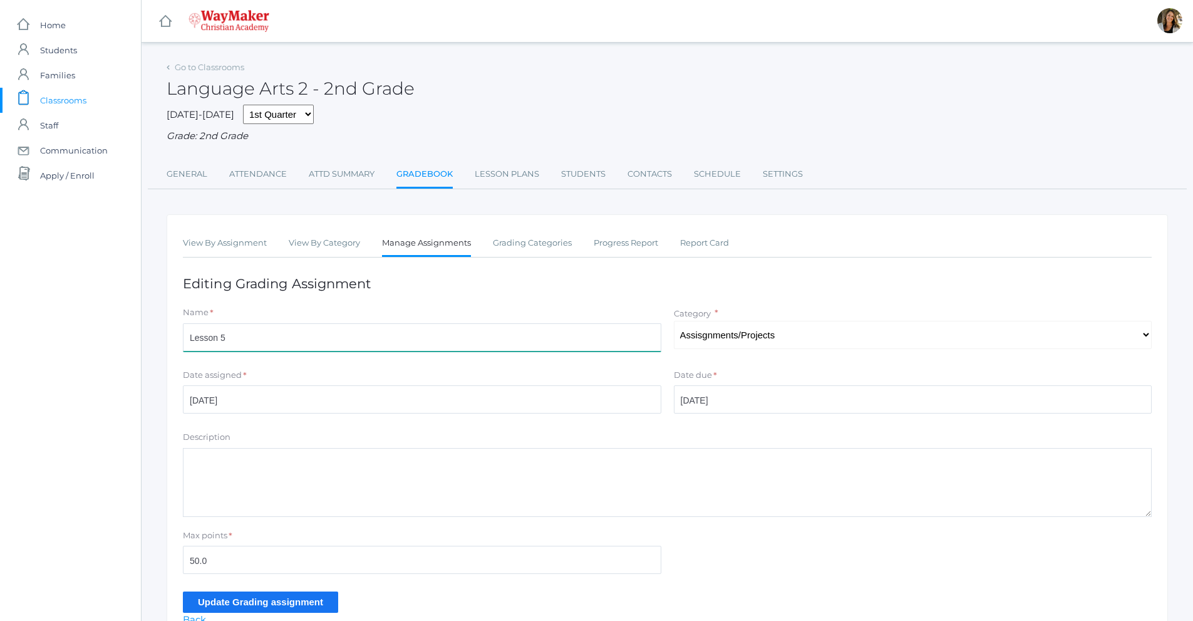
click at [410, 346] on input "Lesson 5" at bounding box center [422, 337] width 478 height 28
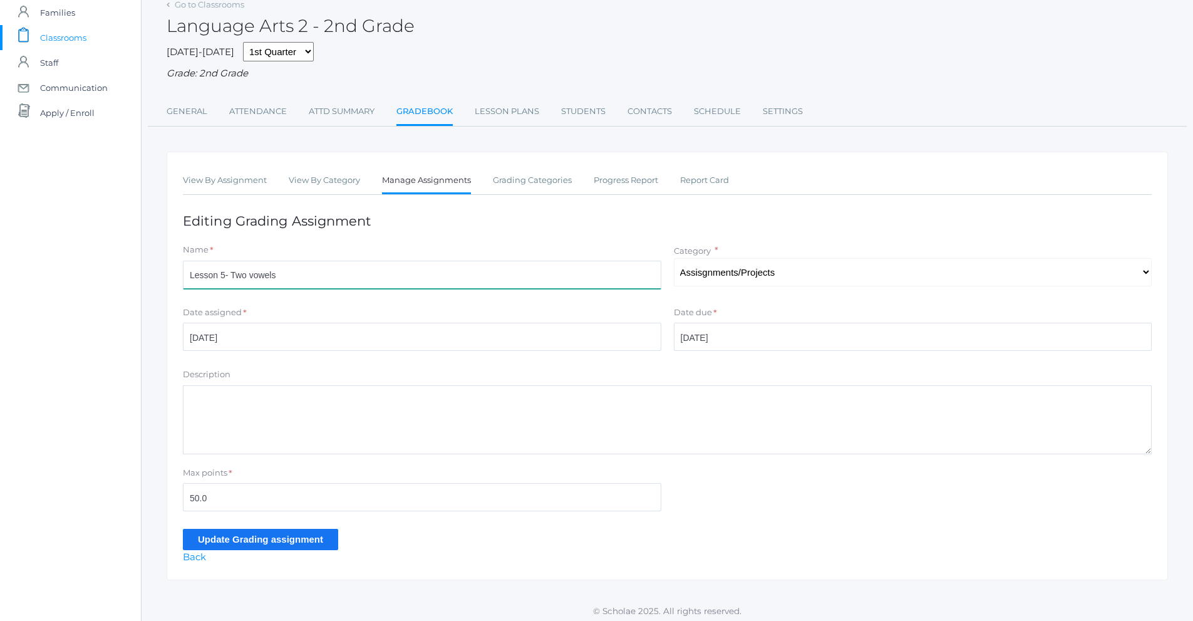
type input "Lesson 5- Two vowels"
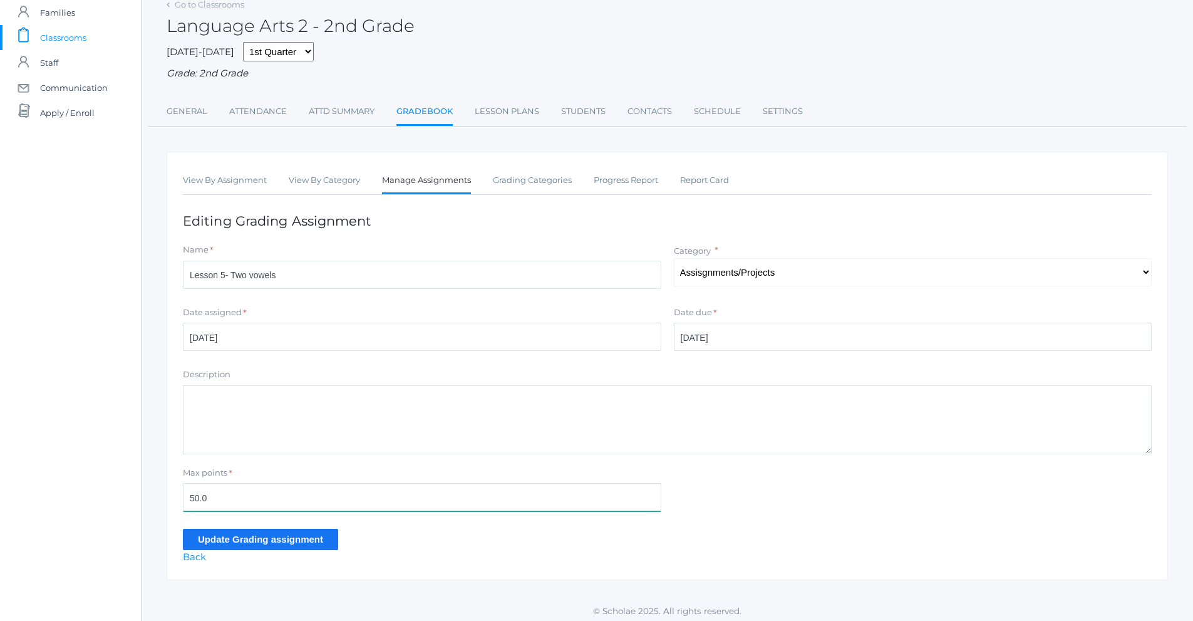
click at [234, 502] on input "50.0" at bounding box center [422, 497] width 478 height 28
type input "5"
click at [234, 502] on input "Max points" at bounding box center [422, 497] width 478 height 28
type input "46"
click at [252, 535] on input "Update Grading assignment" at bounding box center [260, 539] width 155 height 21
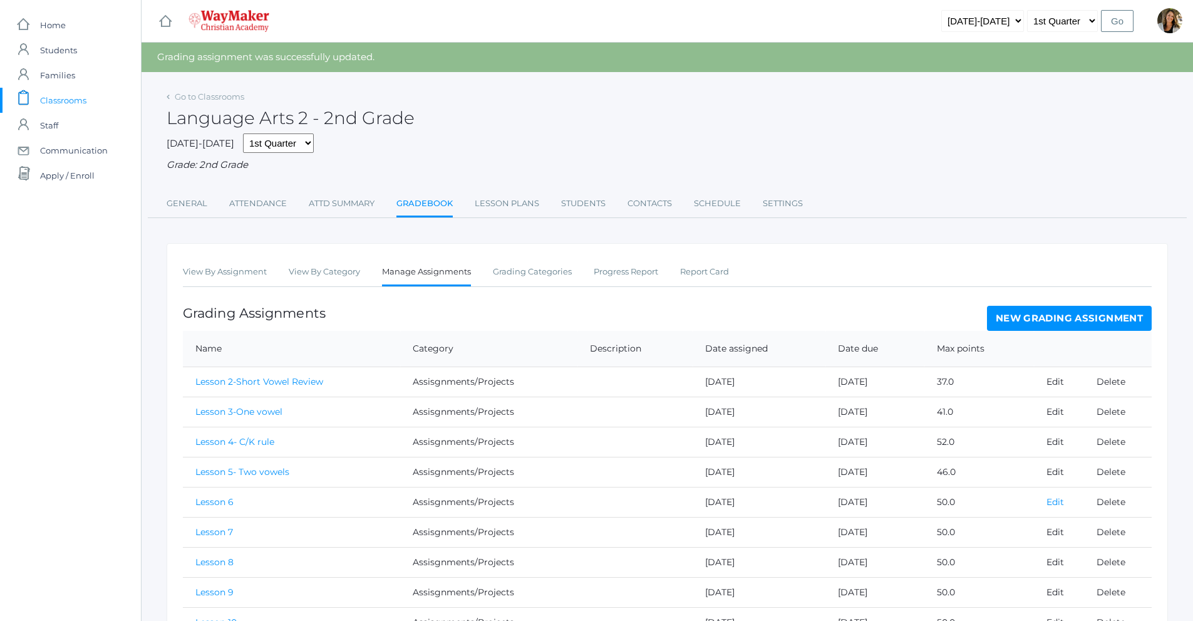
click at [1053, 502] on link "Edit" at bounding box center [1055, 501] width 18 height 11
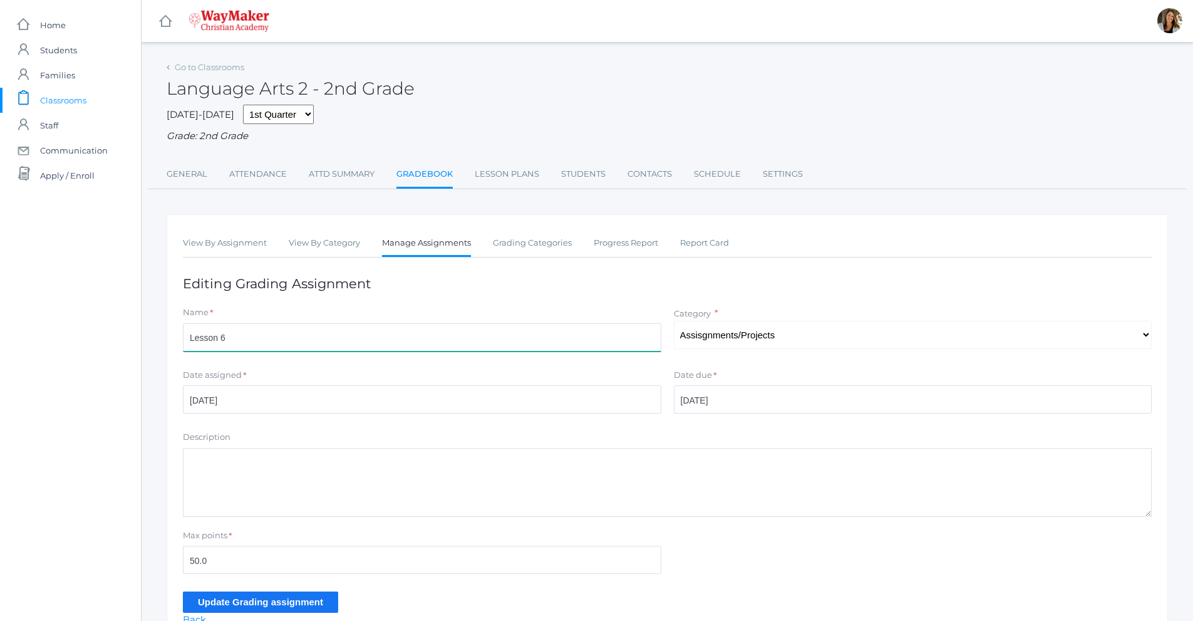
click at [249, 343] on input "Lesson 6" at bounding box center [422, 337] width 478 height 28
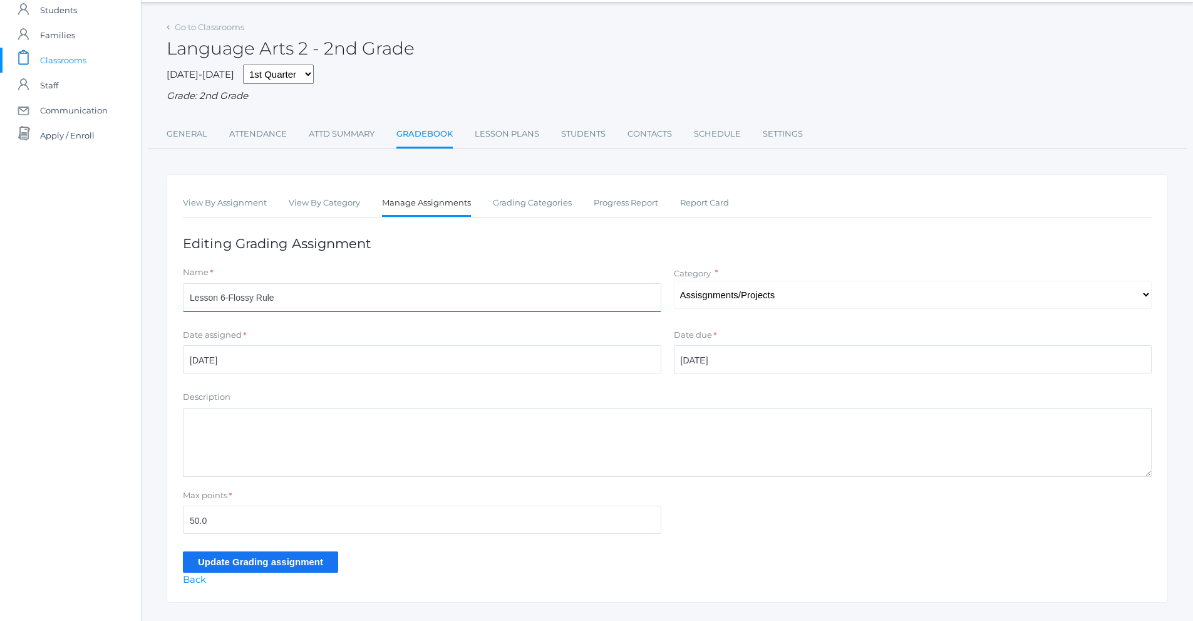
scroll to position [69, 0]
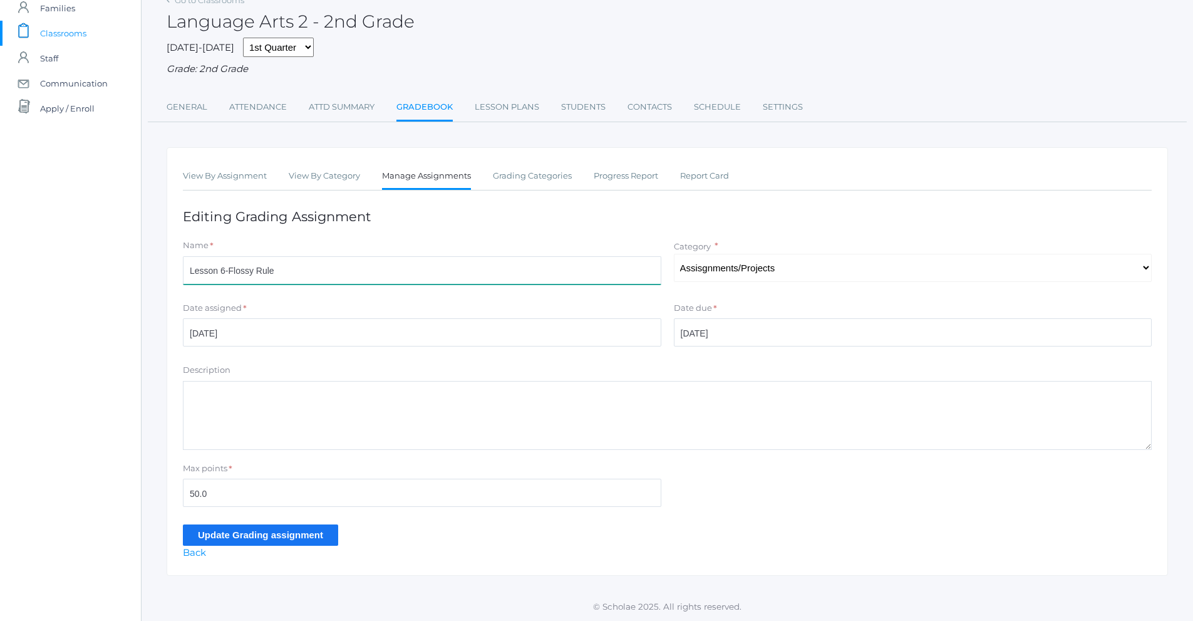
type input "Lesson 6-Flossy Rule"
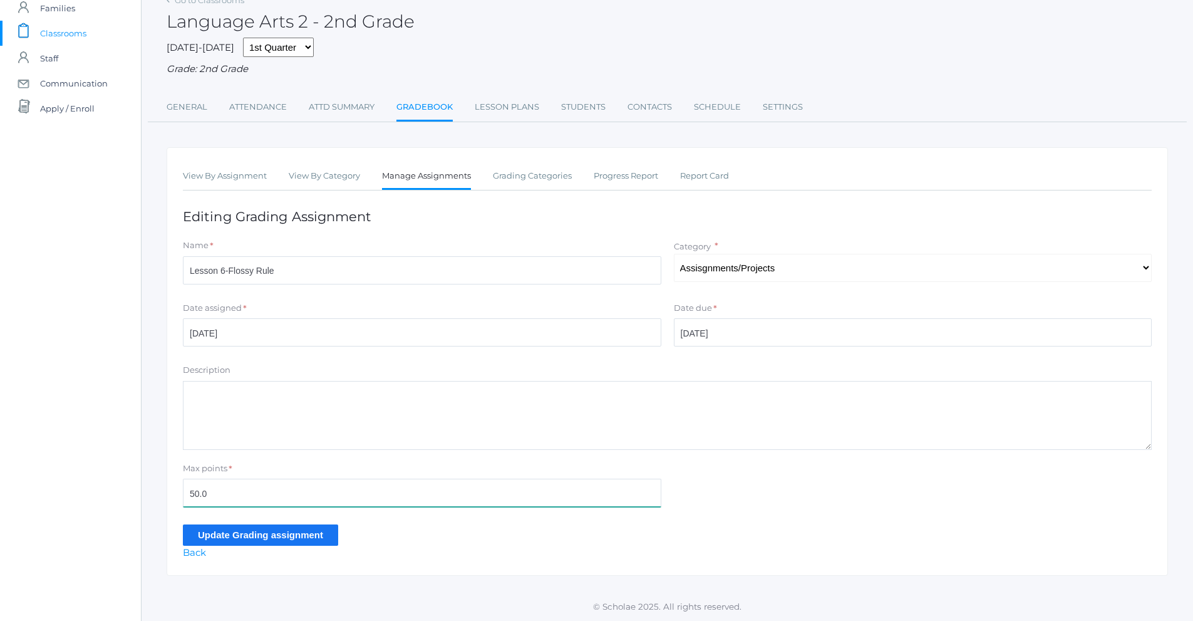
click at [221, 497] on input "50.0" at bounding box center [422, 492] width 478 height 28
type input "43"
click at [267, 537] on input "Update Grading assignment" at bounding box center [260, 534] width 155 height 21
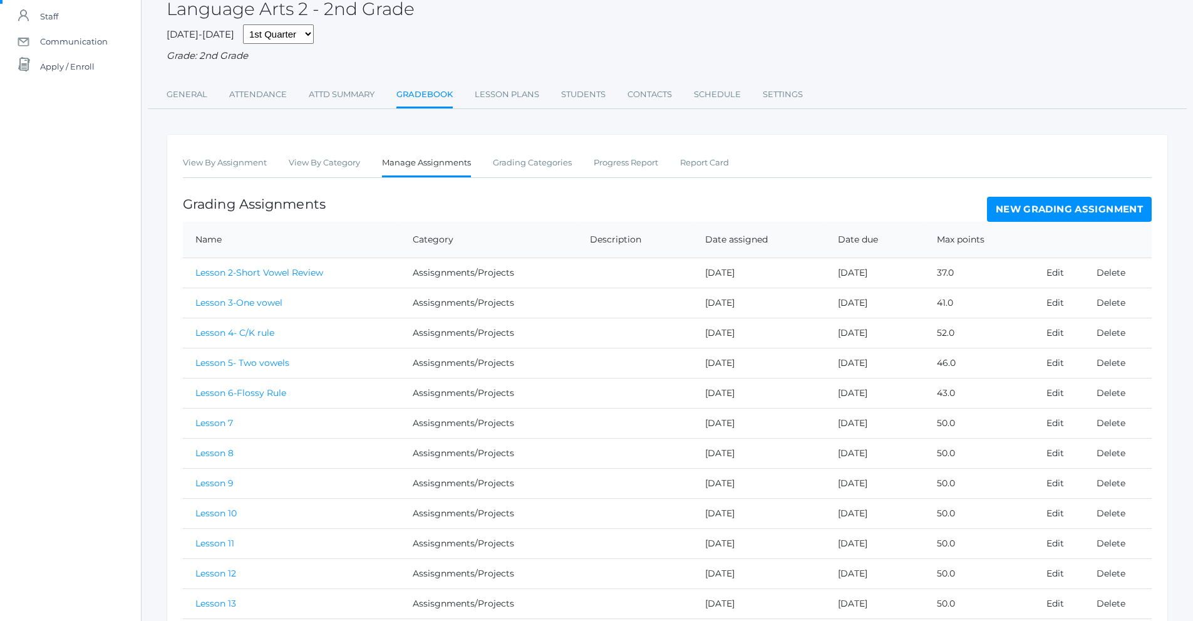
scroll to position [125, 0]
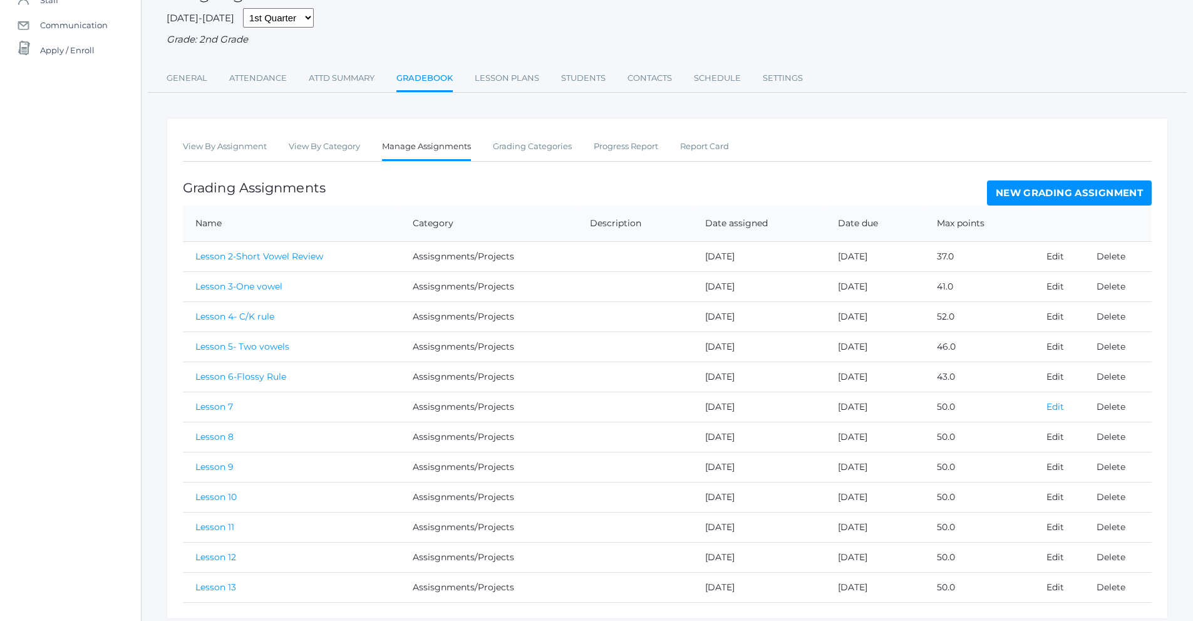
click at [1055, 404] on link "Edit" at bounding box center [1055, 406] width 18 height 11
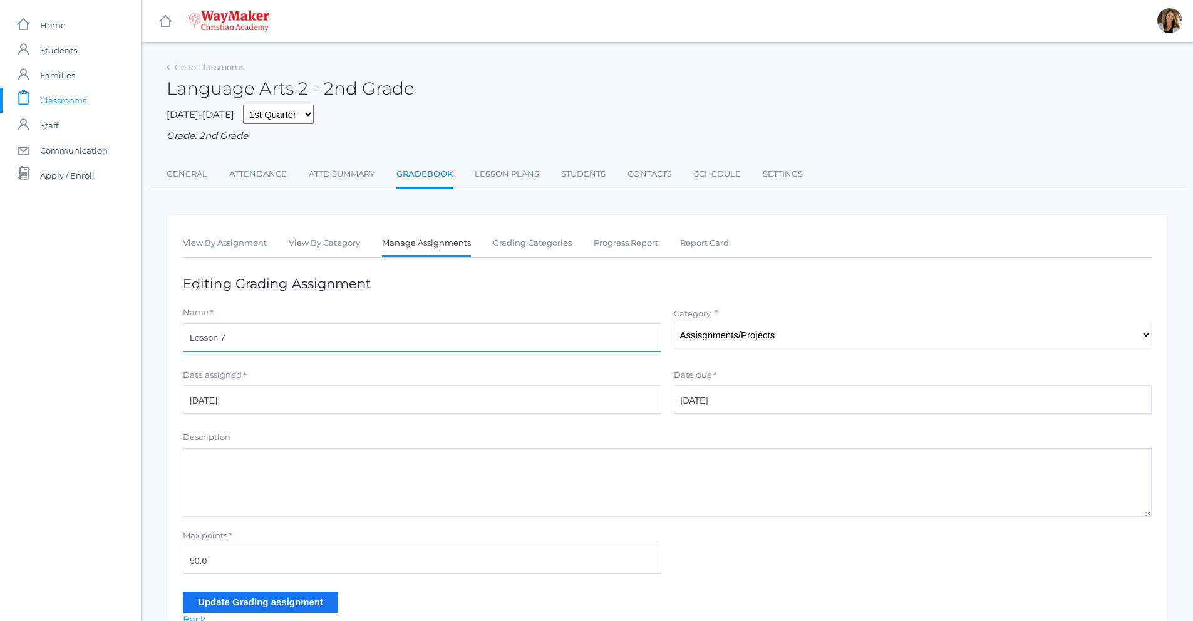
click at [253, 349] on input "Lesson 7" at bounding box center [422, 337] width 478 height 28
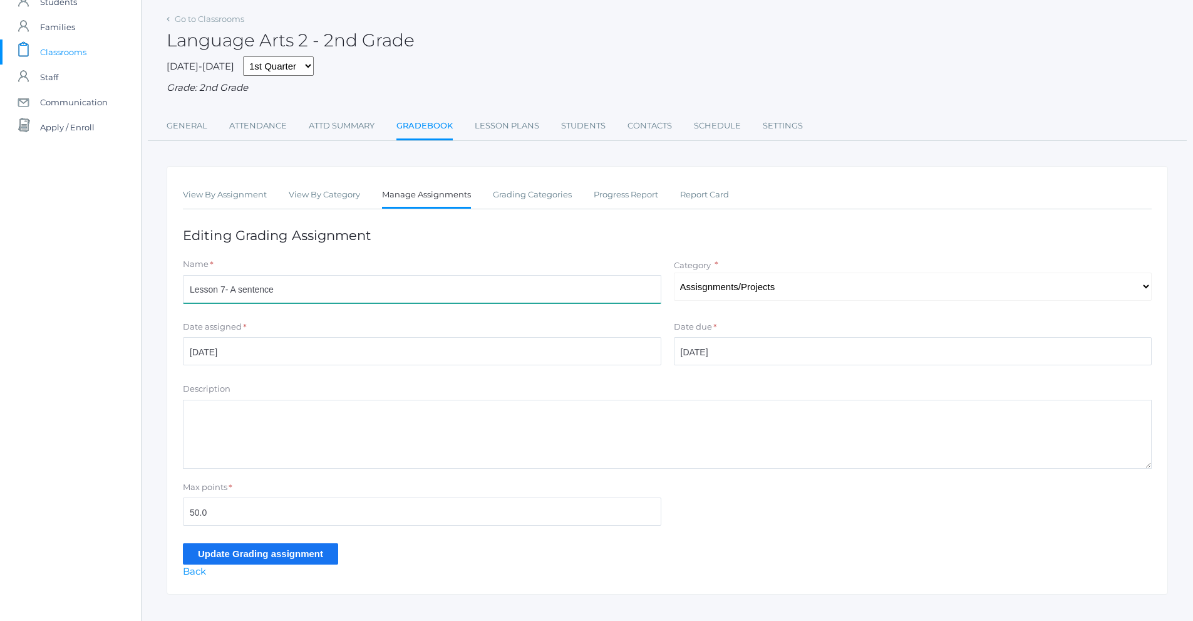
scroll to position [63, 0]
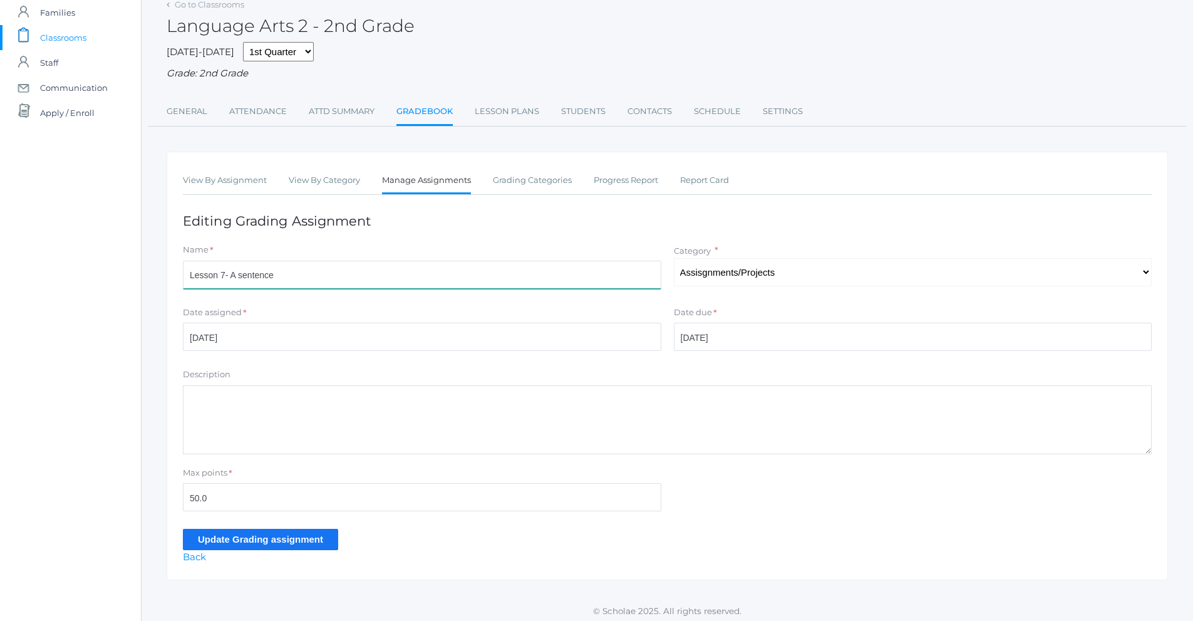
type input "Lesson 7- A sentence"
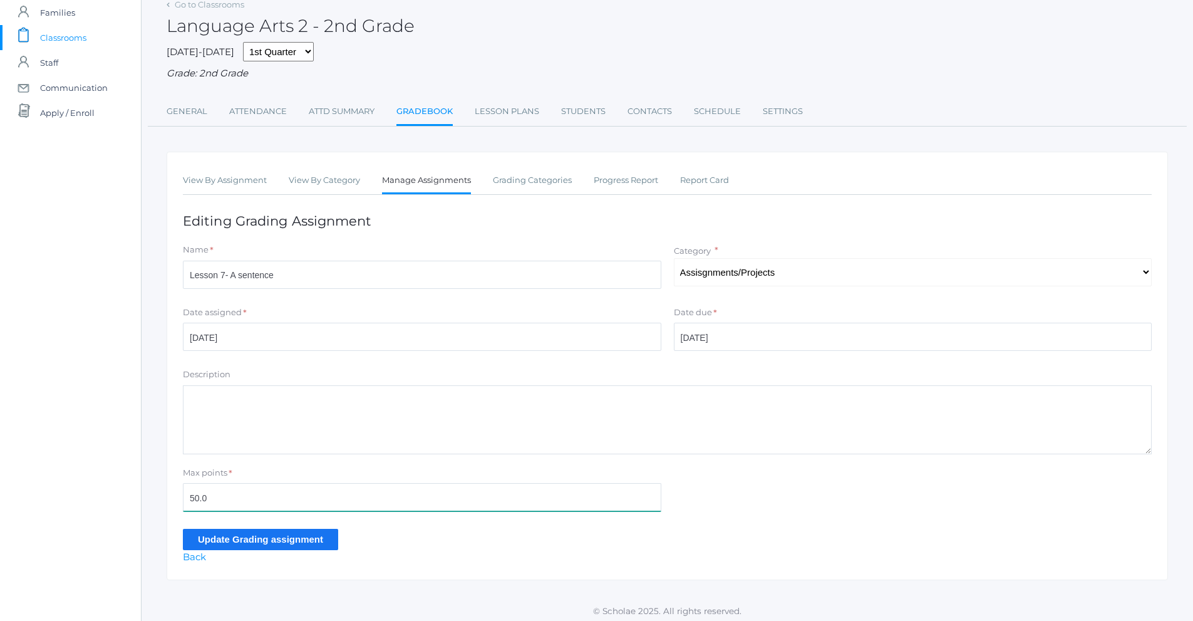
click at [247, 500] on input "50.0" at bounding box center [422, 497] width 478 height 28
type input "5"
type input "26"
click at [282, 543] on input "Update Grading assignment" at bounding box center [260, 539] width 155 height 21
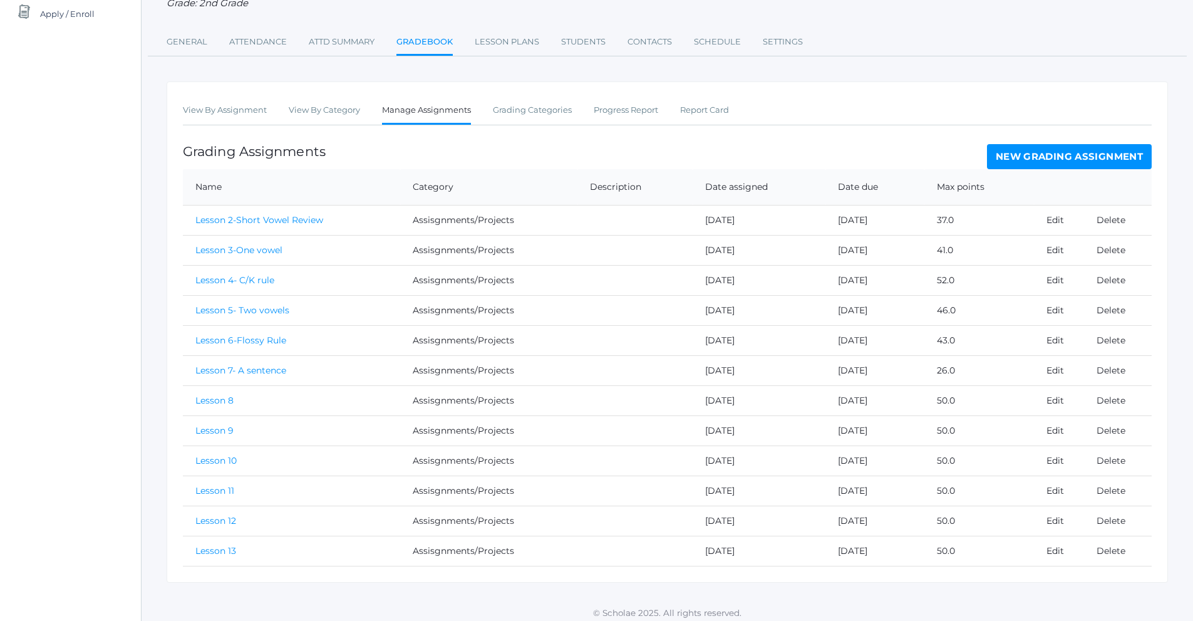
scroll to position [170, 0]
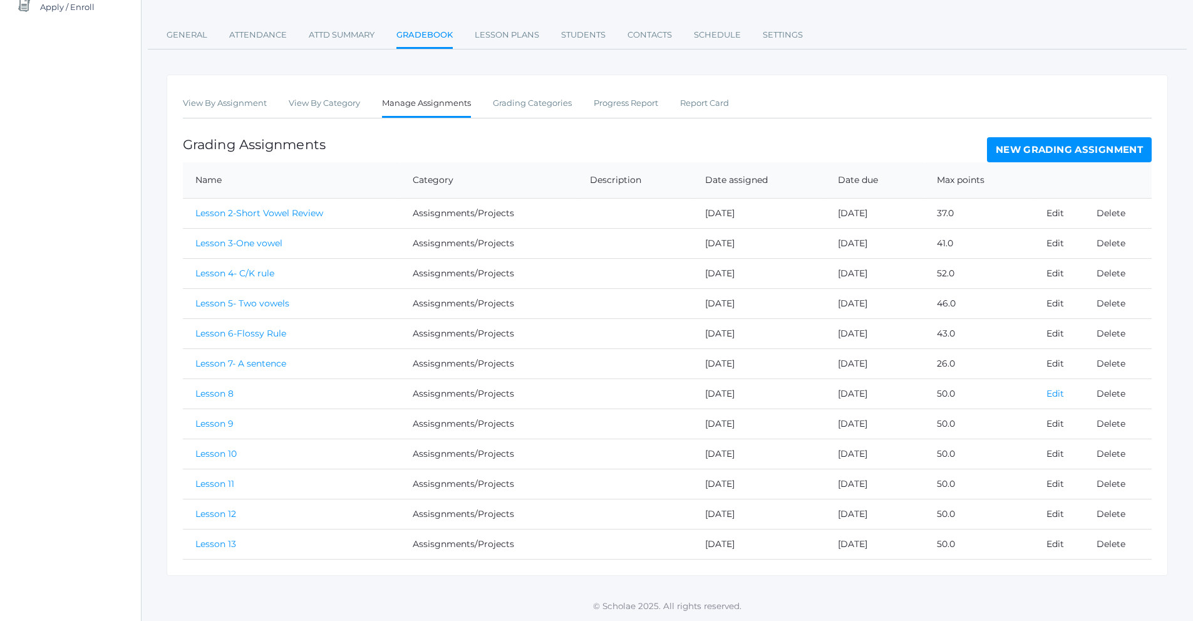
click at [1058, 393] on link "Edit" at bounding box center [1055, 393] width 18 height 11
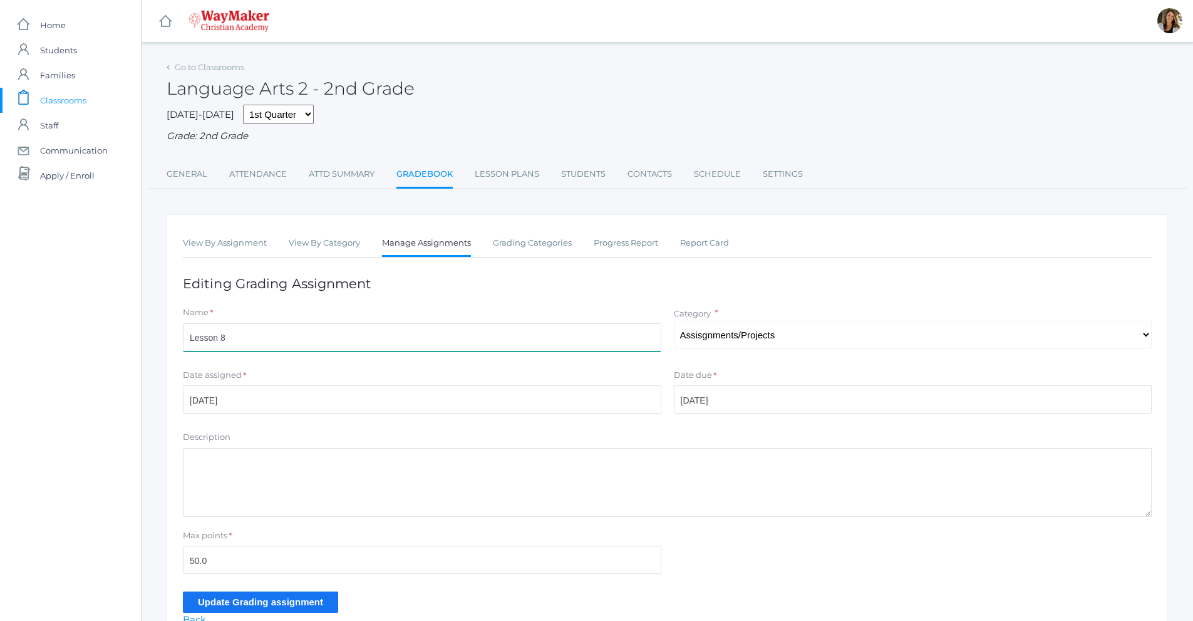
click at [253, 341] on input "Lesson 8" at bounding box center [422, 337] width 478 height 28
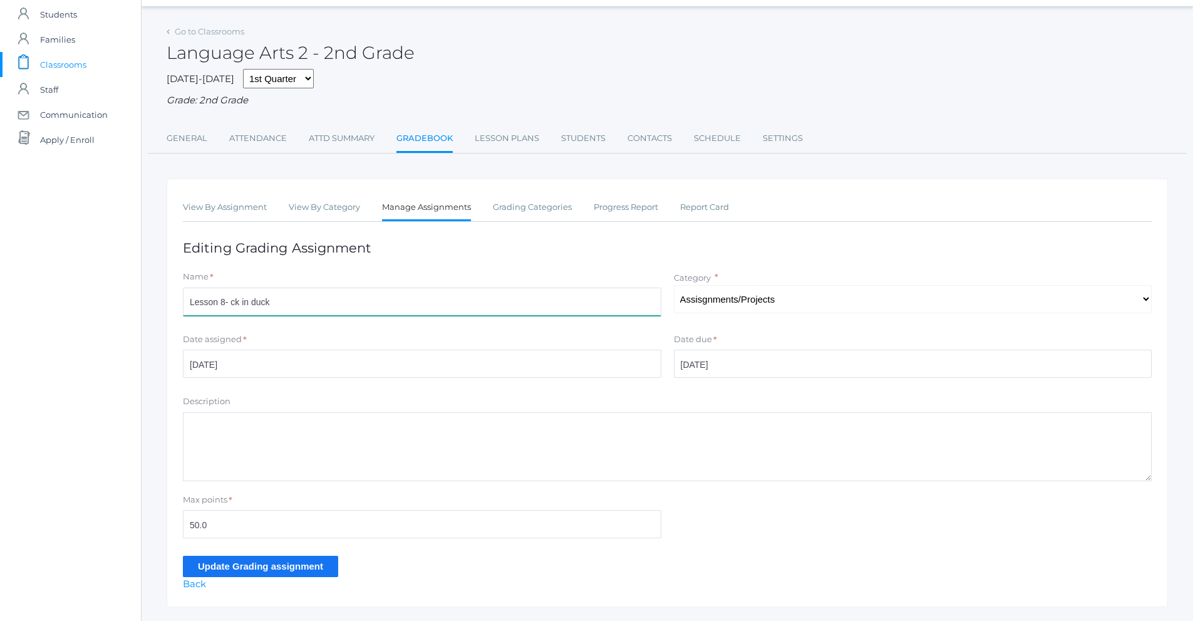
scroll to position [69, 0]
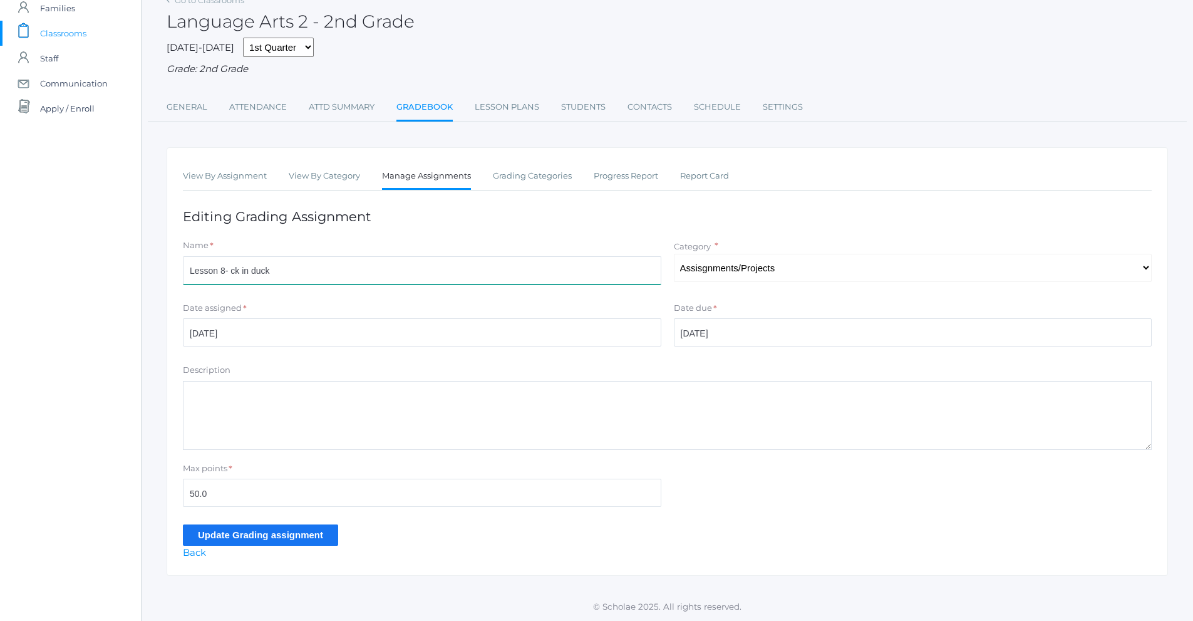
type input "Lesson 8- ck in duck"
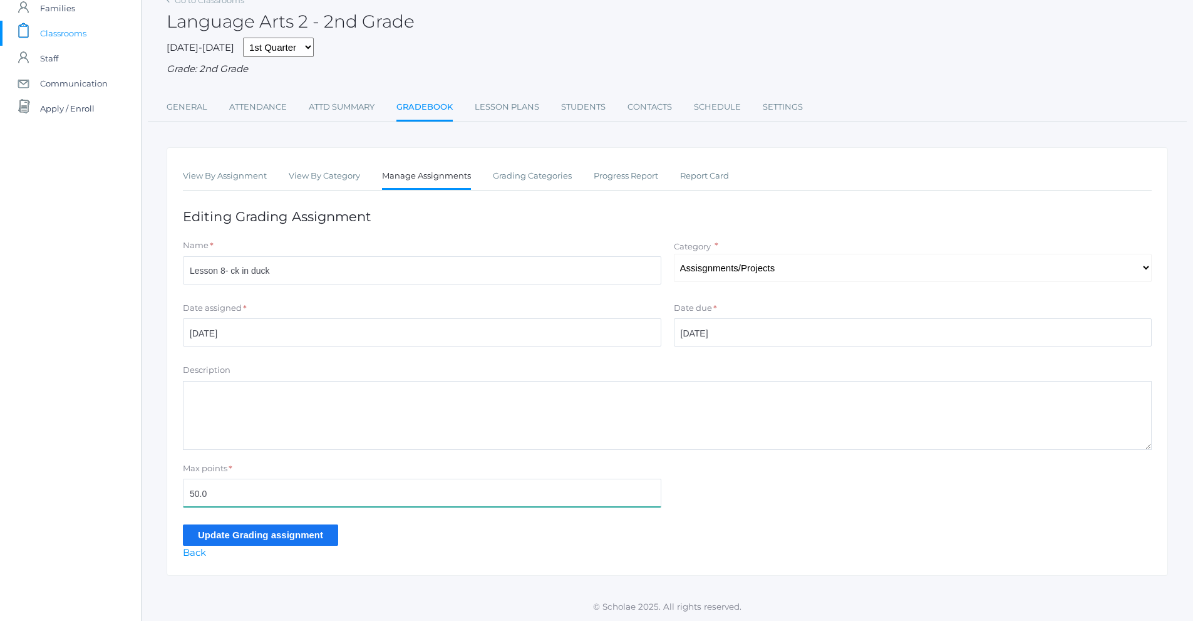
click at [224, 488] on input "50.0" at bounding box center [422, 492] width 478 height 28
type input "5"
type input "31"
click at [281, 537] on input "Update Grading assignment" at bounding box center [260, 534] width 155 height 21
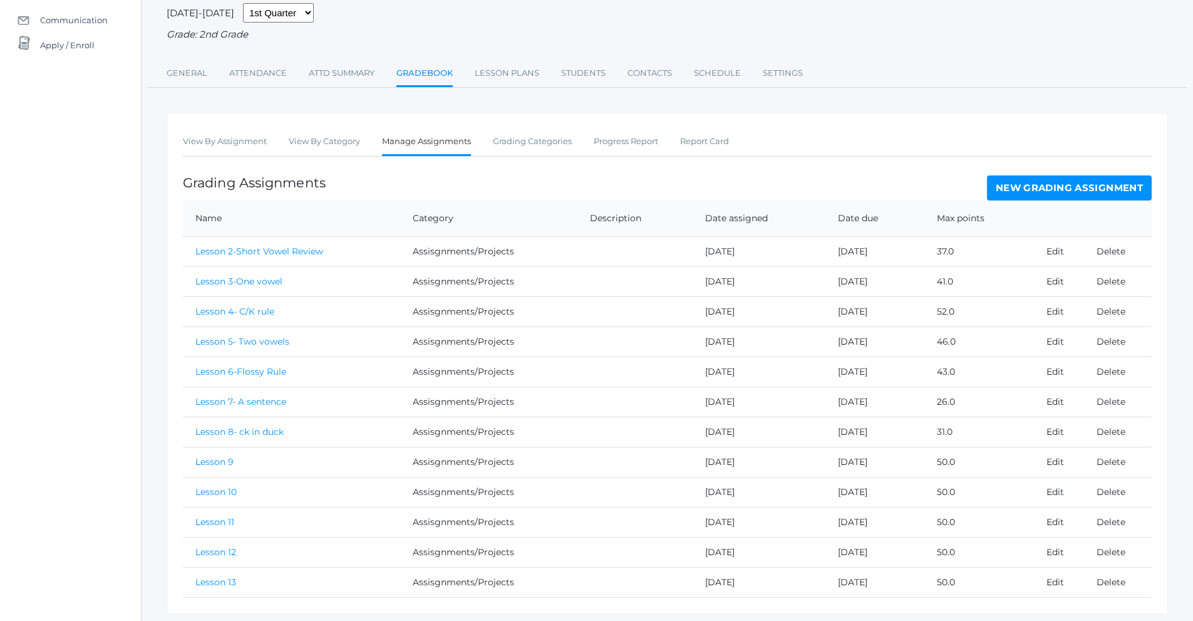
scroll to position [170, 0]
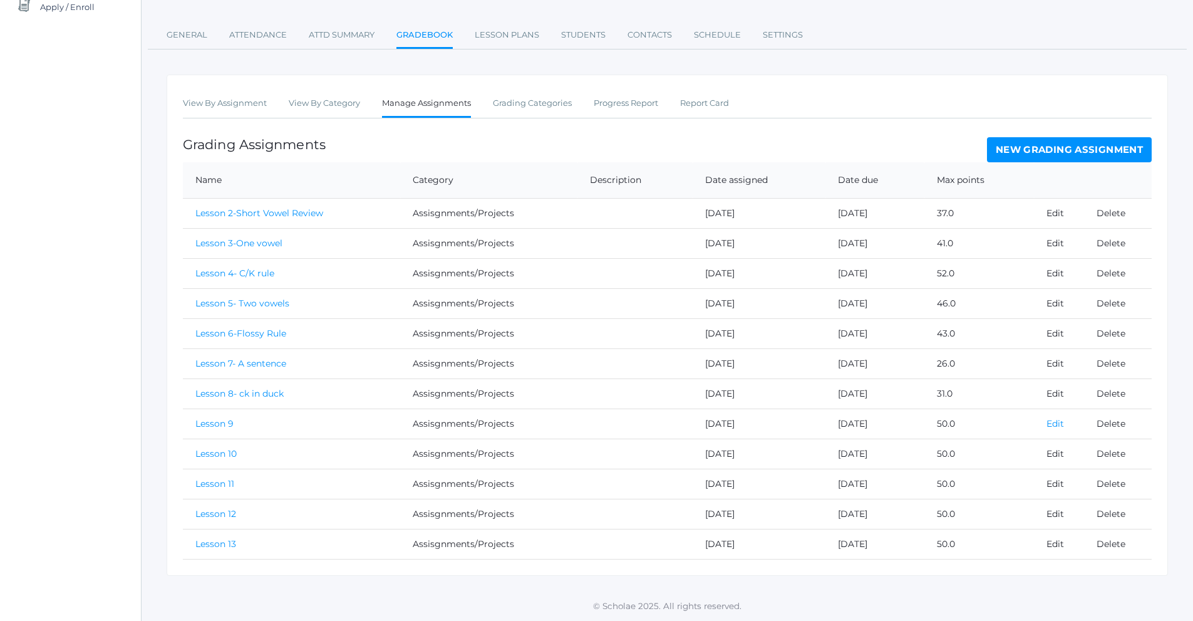
click at [1049, 421] on link "Edit" at bounding box center [1055, 423] width 18 height 11
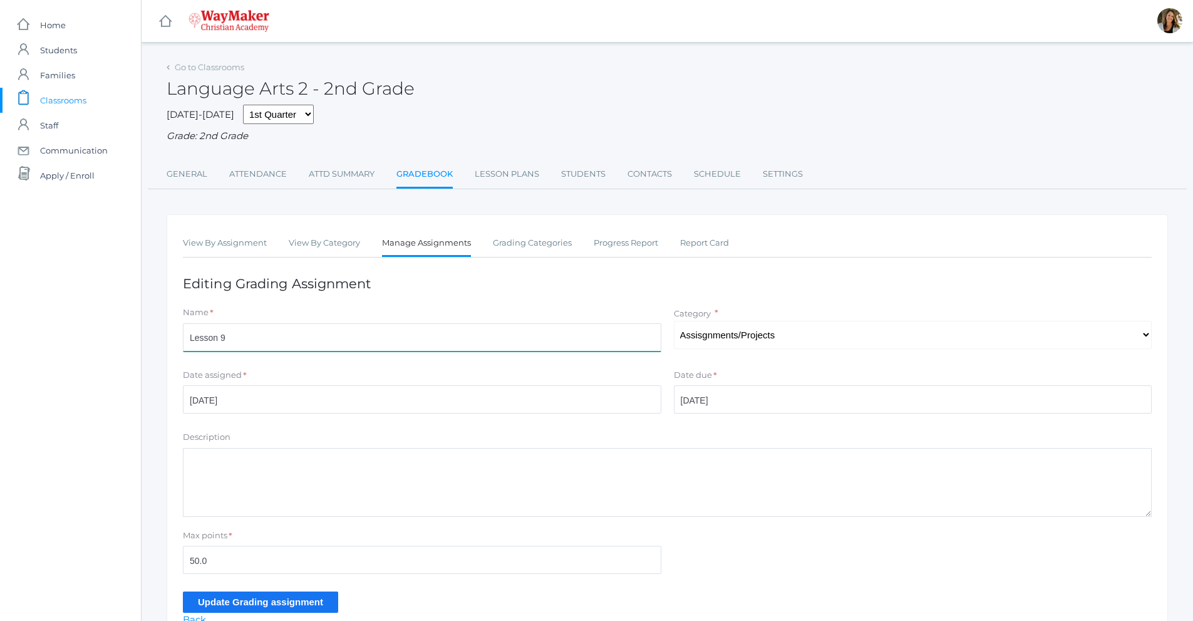
click at [292, 340] on input "Lesson 9" at bounding box center [422, 337] width 478 height 28
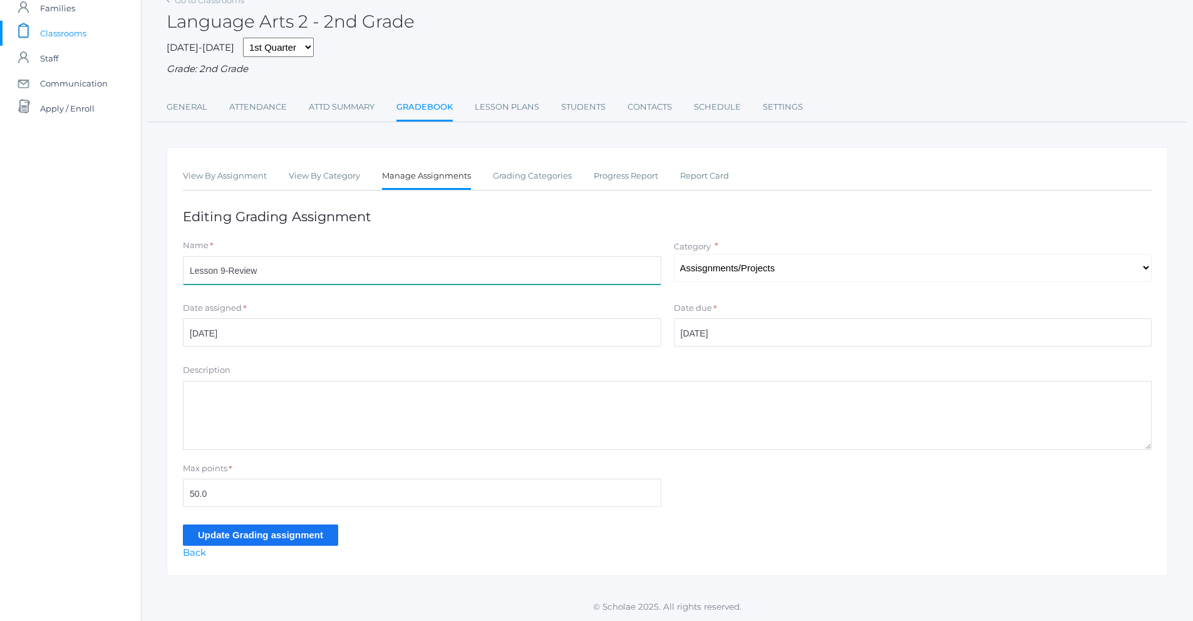
scroll to position [69, 0]
type input "Lesson 9-Review"
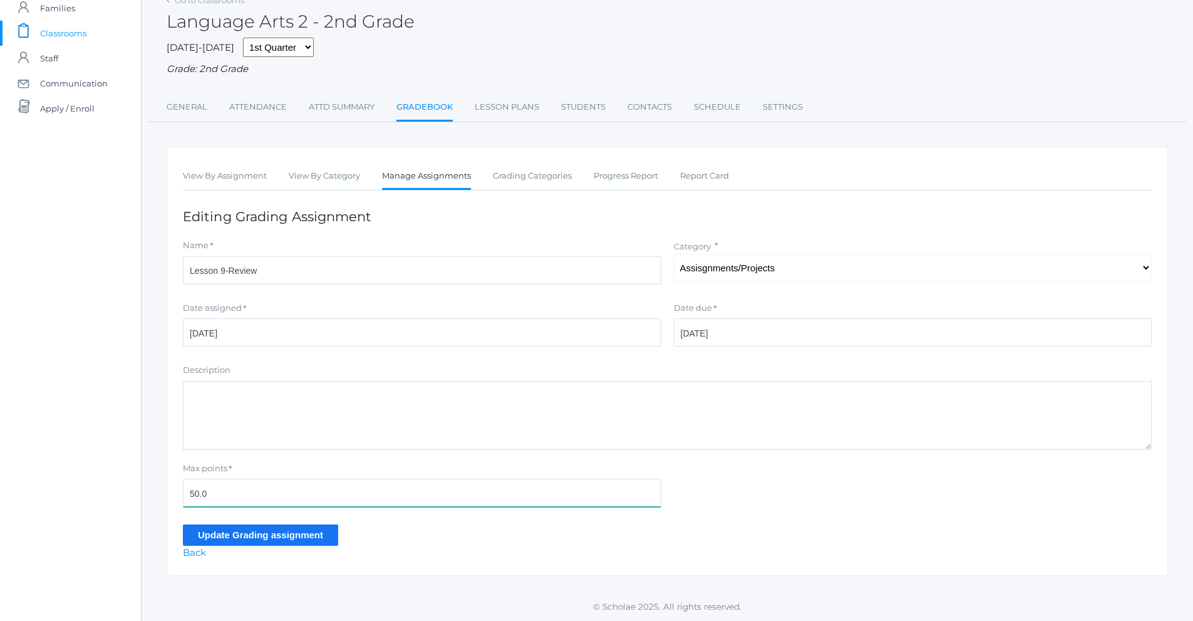
click at [243, 496] on input "50.0" at bounding box center [422, 492] width 478 height 28
type input "5"
type input "22"
click at [255, 530] on input "Update Grading assignment" at bounding box center [260, 534] width 155 height 21
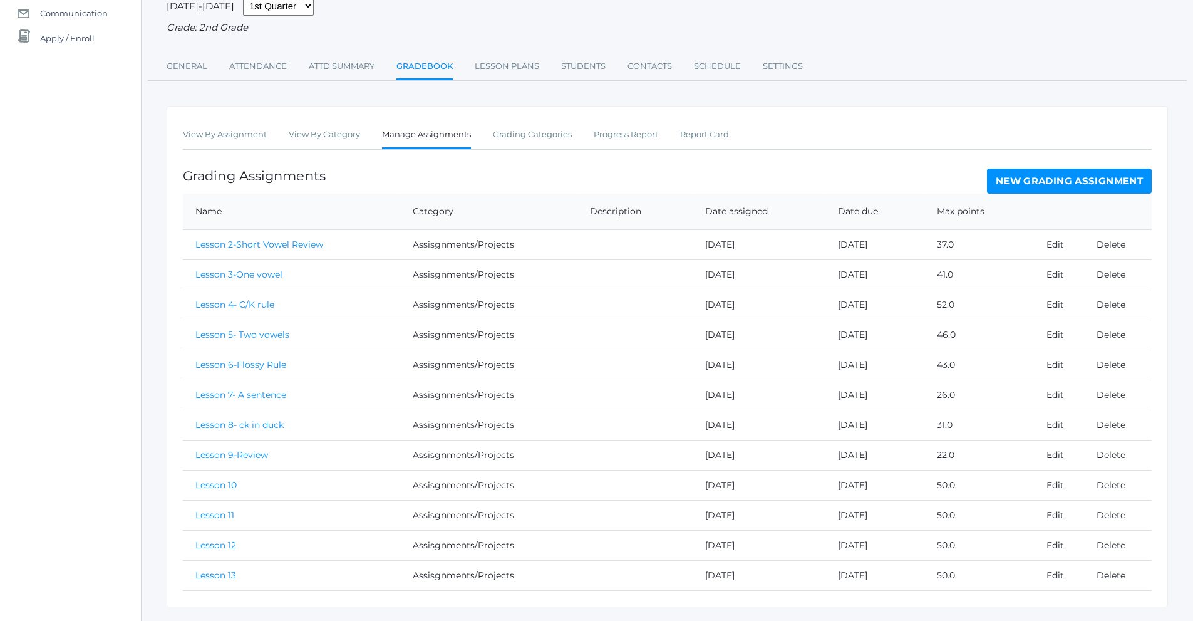
scroll to position [170, 0]
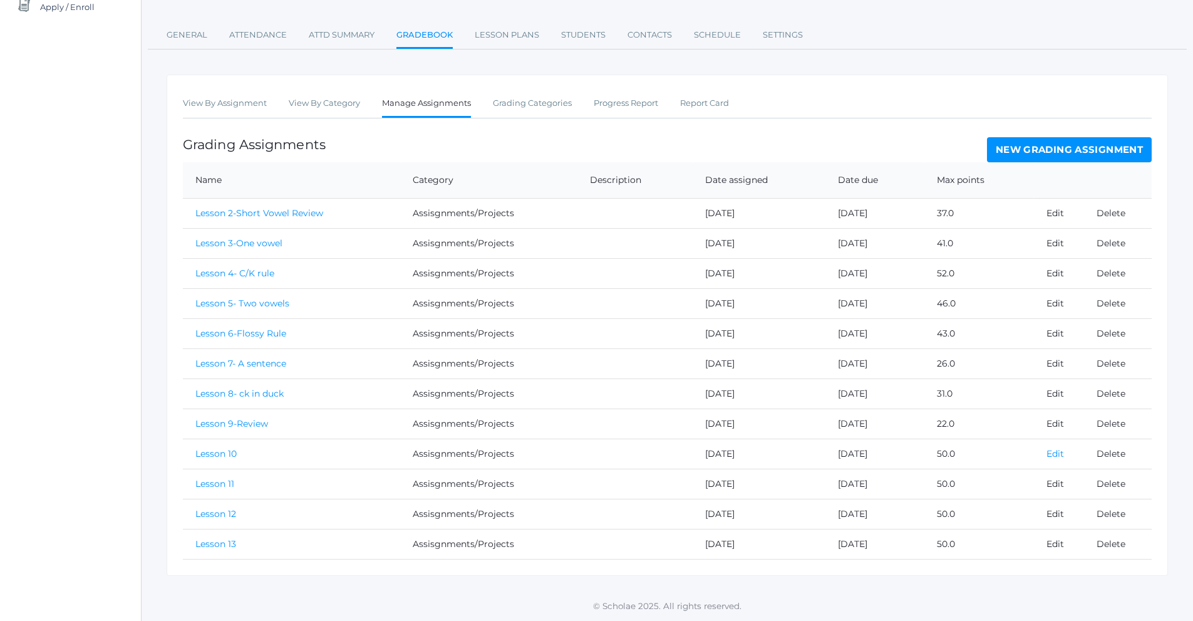
click at [1057, 451] on link "Edit" at bounding box center [1055, 453] width 18 height 11
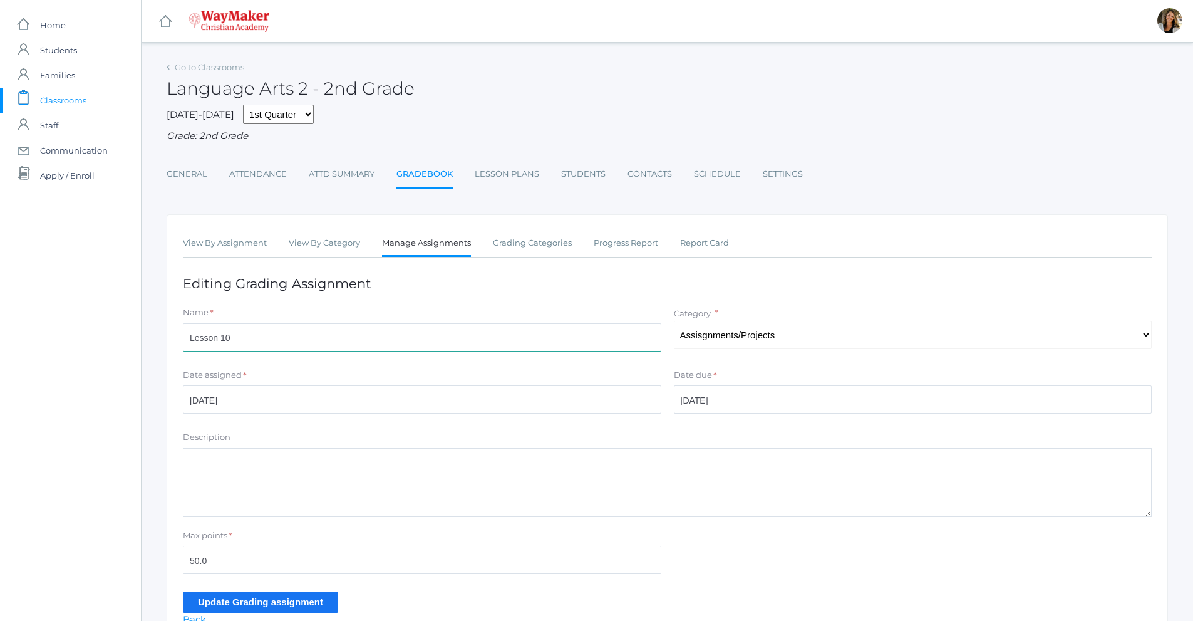
click at [312, 333] on input "Lesson 10" at bounding box center [422, 337] width 478 height 28
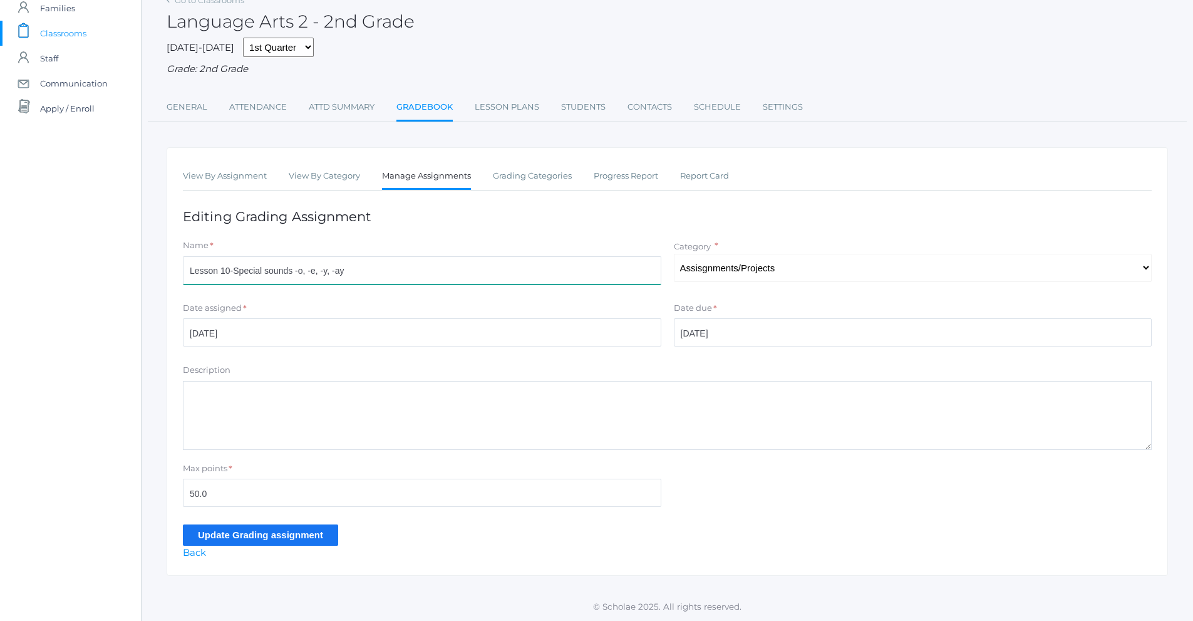
type input "Lesson 10-Special sounds -o, -e, -y, -ay"
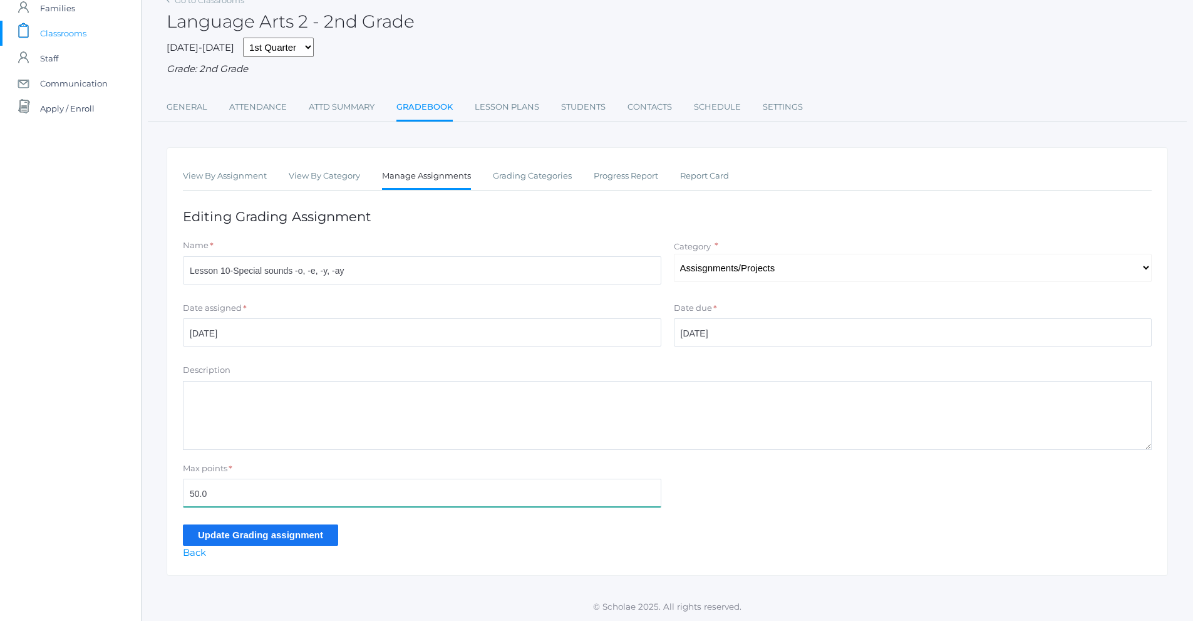
click at [251, 498] on input "50.0" at bounding box center [422, 492] width 478 height 28
type input "5"
type input "46"
click at [294, 536] on input "Update Grading assignment" at bounding box center [260, 534] width 155 height 21
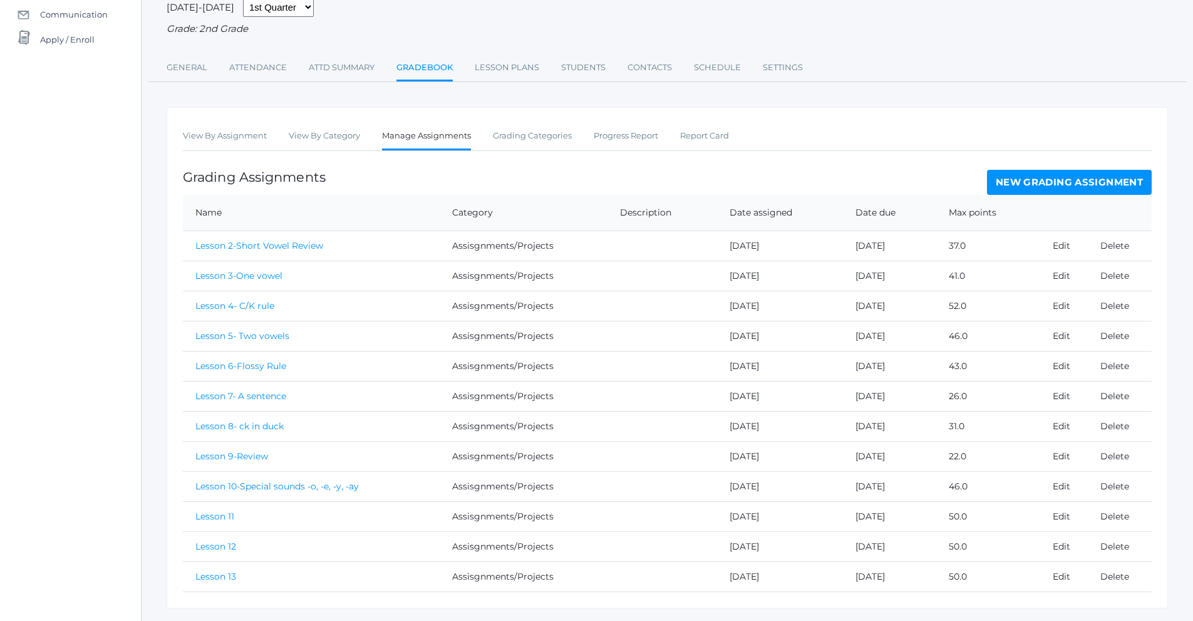
scroll to position [170, 0]
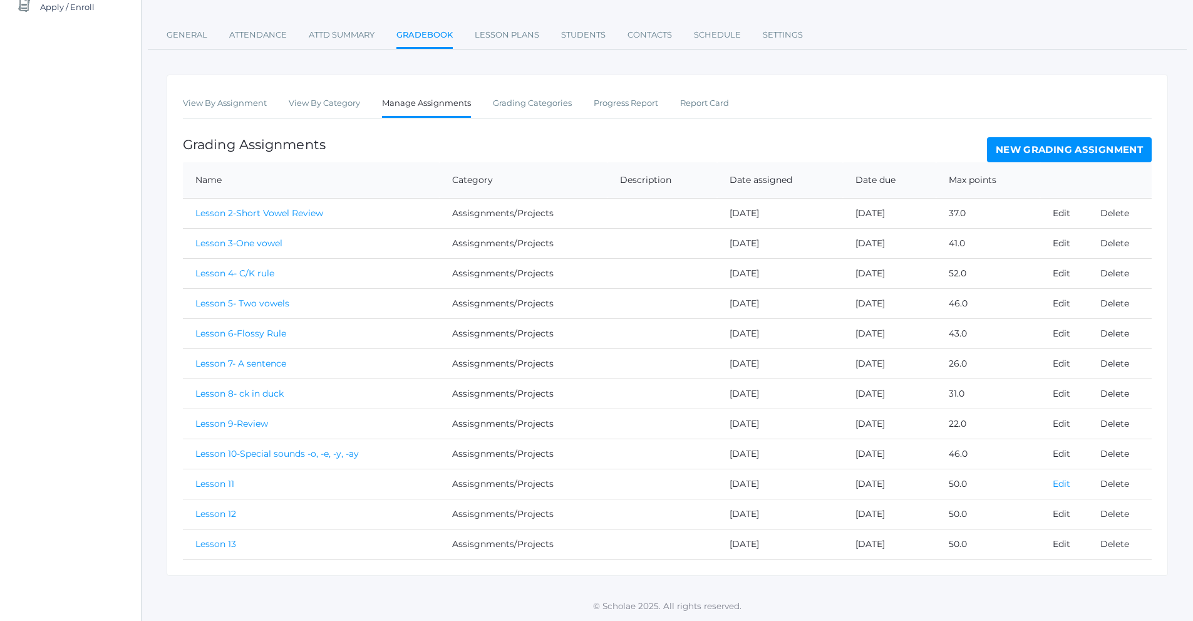
click at [1064, 483] on link "Edit" at bounding box center [1062, 483] width 18 height 11
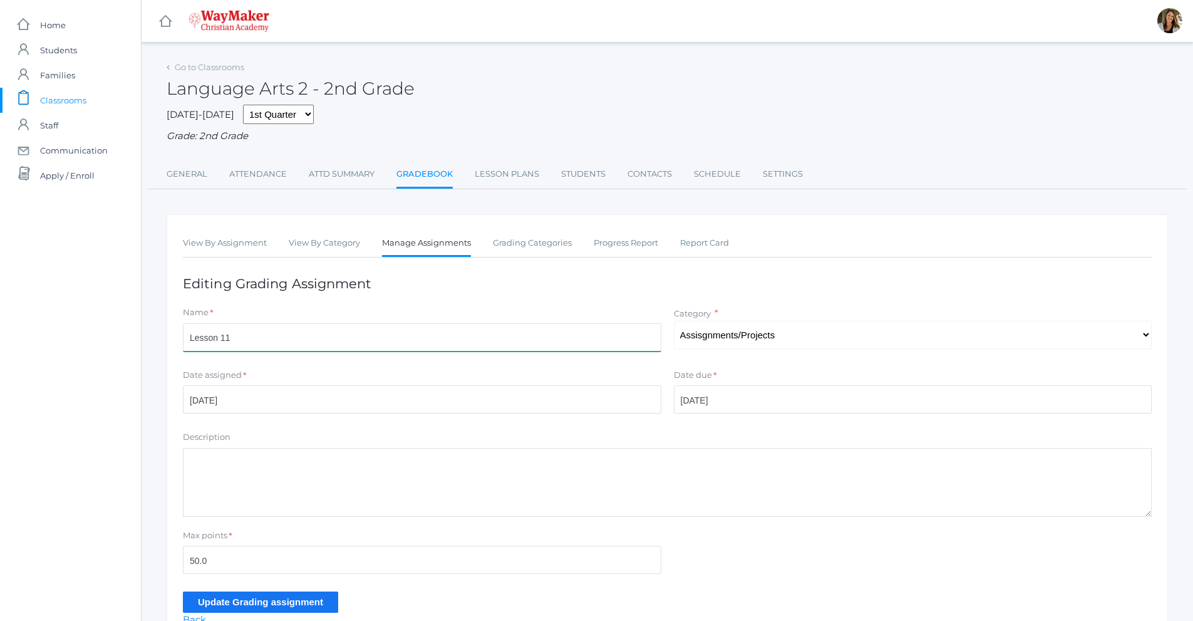
click at [257, 344] on input "Lesson 11" at bounding box center [422, 337] width 478 height 28
type input "Lesson 11-"
